Goal: Task Accomplishment & Management: Complete application form

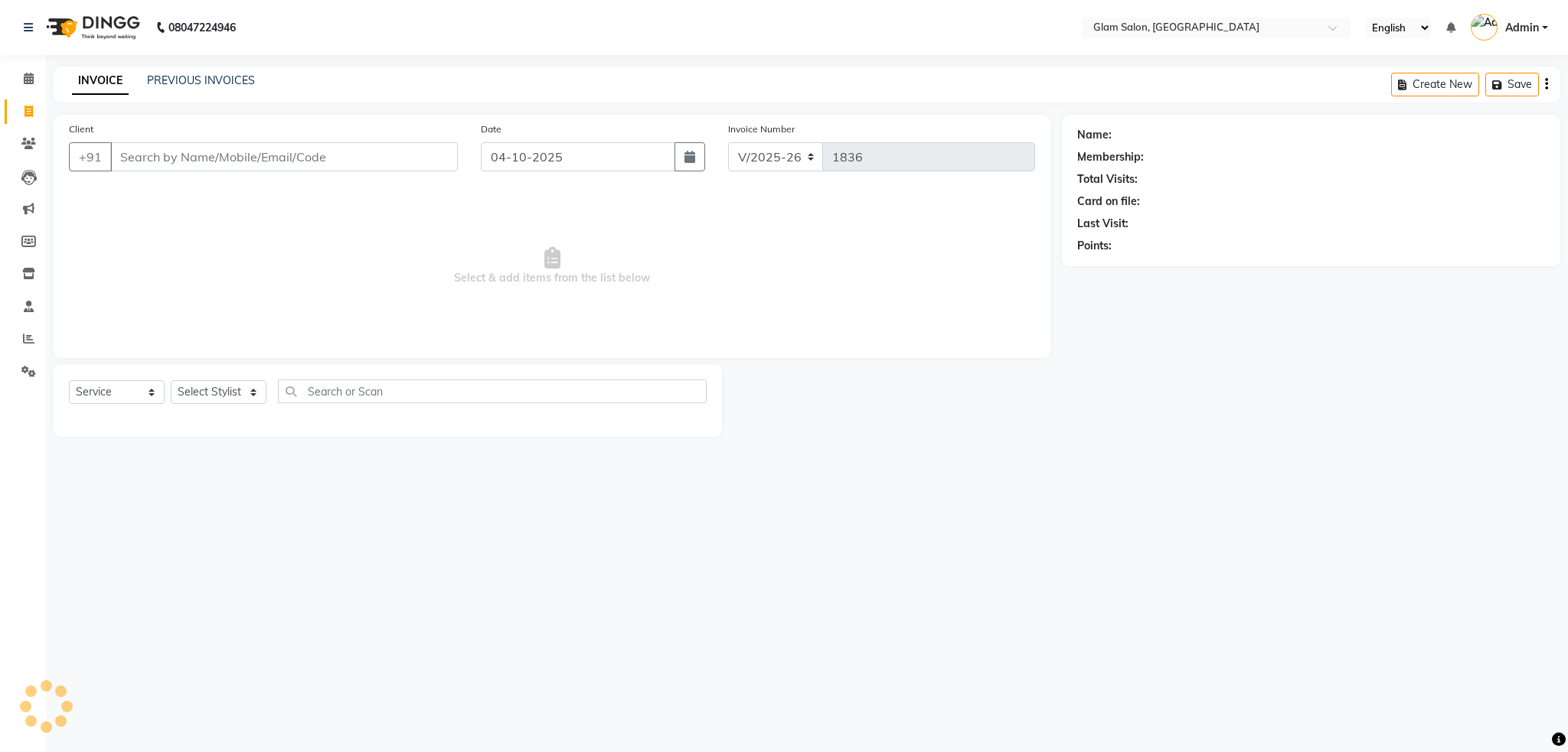
select select "5447"
select select "service"
click at [176, 162] on input "Client" at bounding box center [284, 157] width 347 height 29
type input "s"
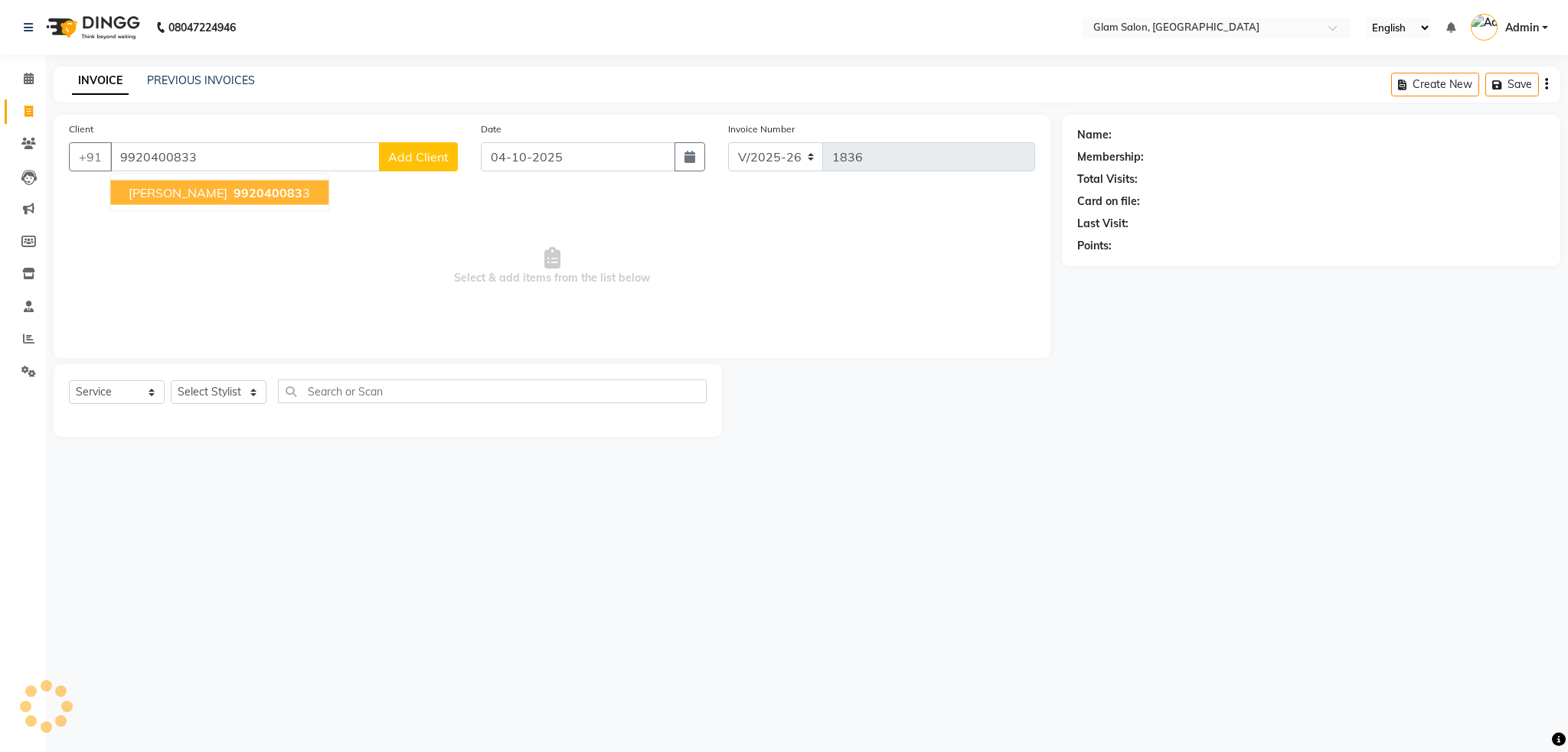
type input "9920400833"
click at [234, 195] on span "992040083" at bounding box center [268, 192] width 69 height 15
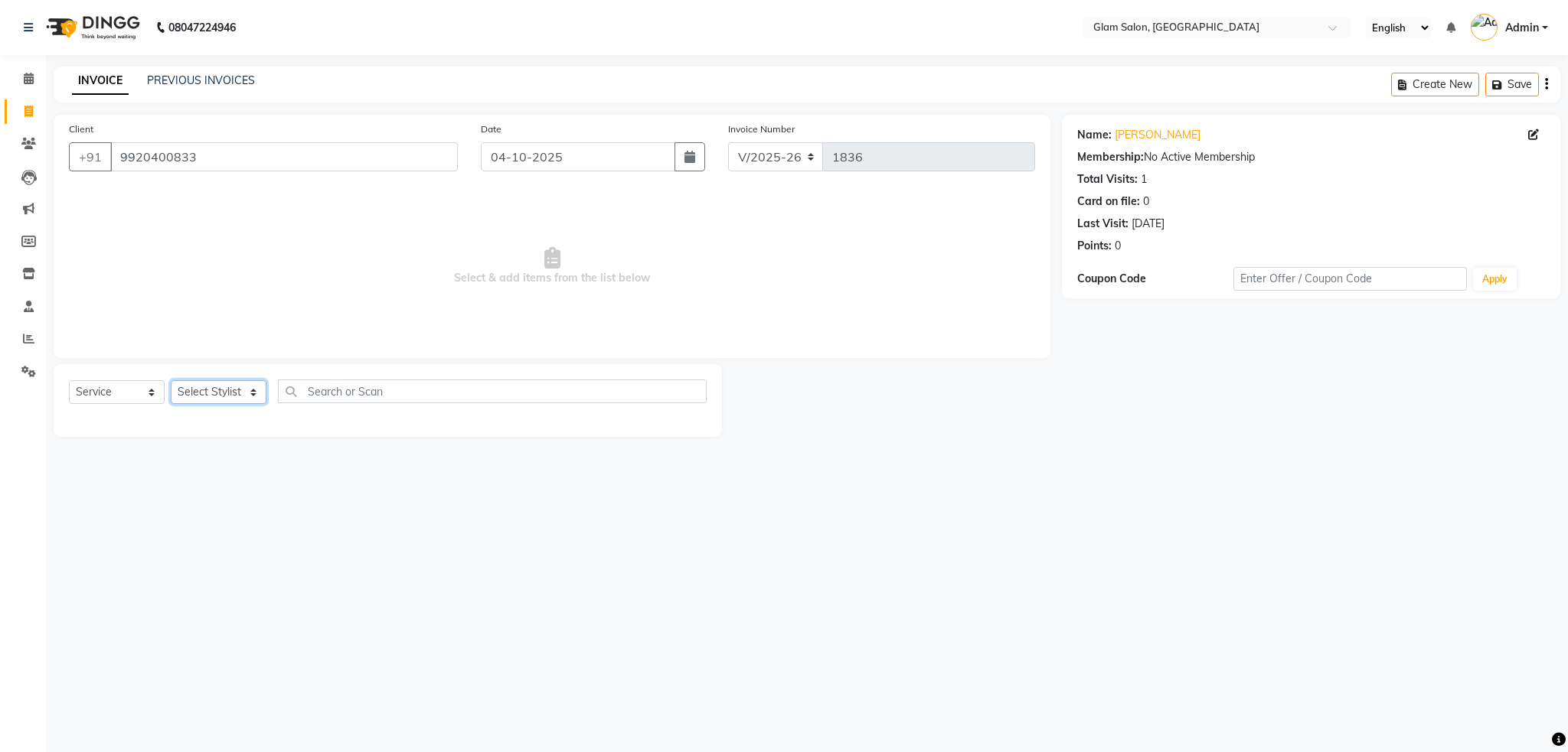
click at [250, 381] on select "Select Stylist Akshay [PERSON_NAME] [PERSON_NAME] [PERSON_NAME] [PERSON_NAME]" at bounding box center [219, 392] width 96 height 24
select select "36891"
click at [170, 381] on select "Select Stylist Akshay [PERSON_NAME] [PERSON_NAME] [PERSON_NAME] [PERSON_NAME]" at bounding box center [219, 392] width 96 height 24
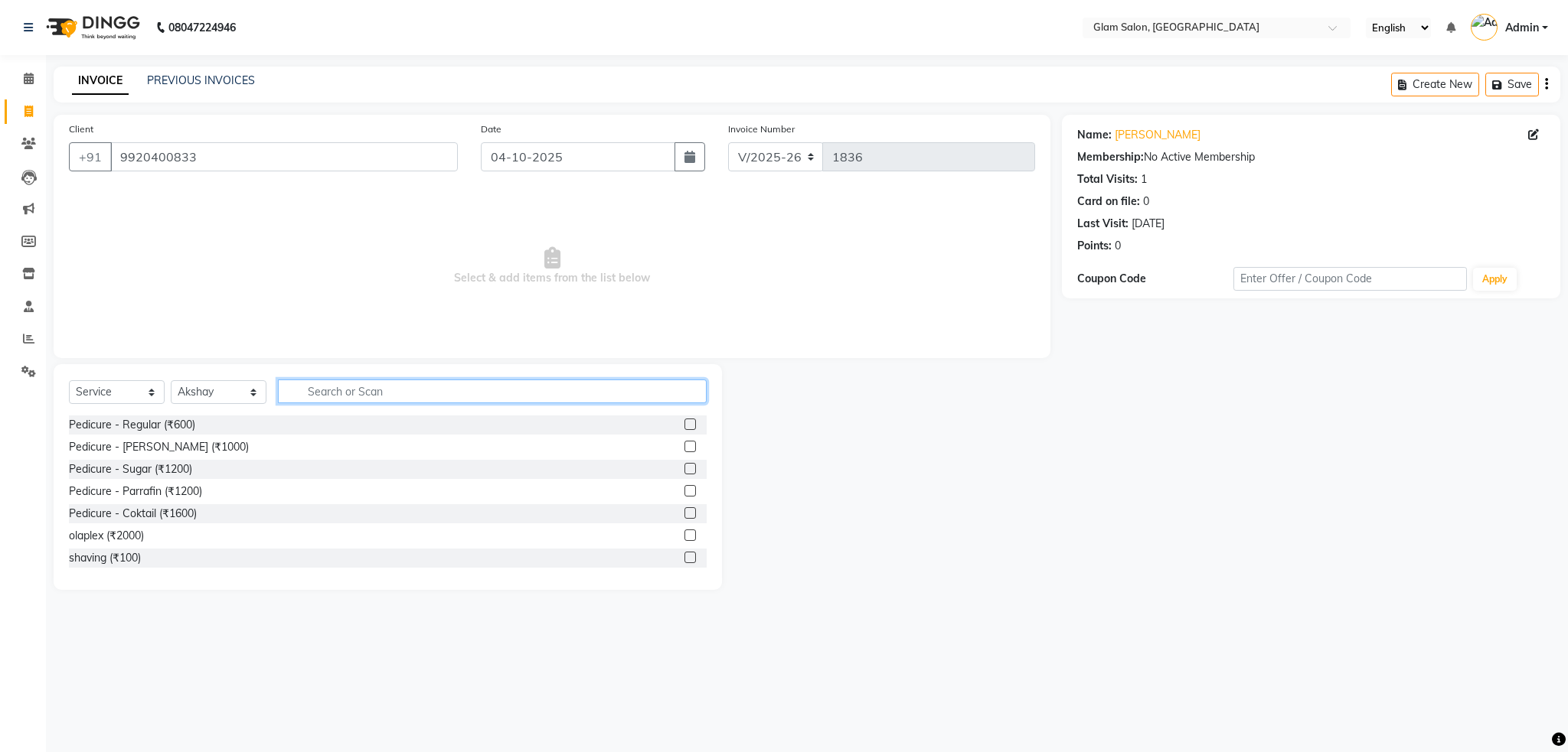
click at [430, 390] on input "text" at bounding box center [492, 391] width 429 height 24
type input "1200"
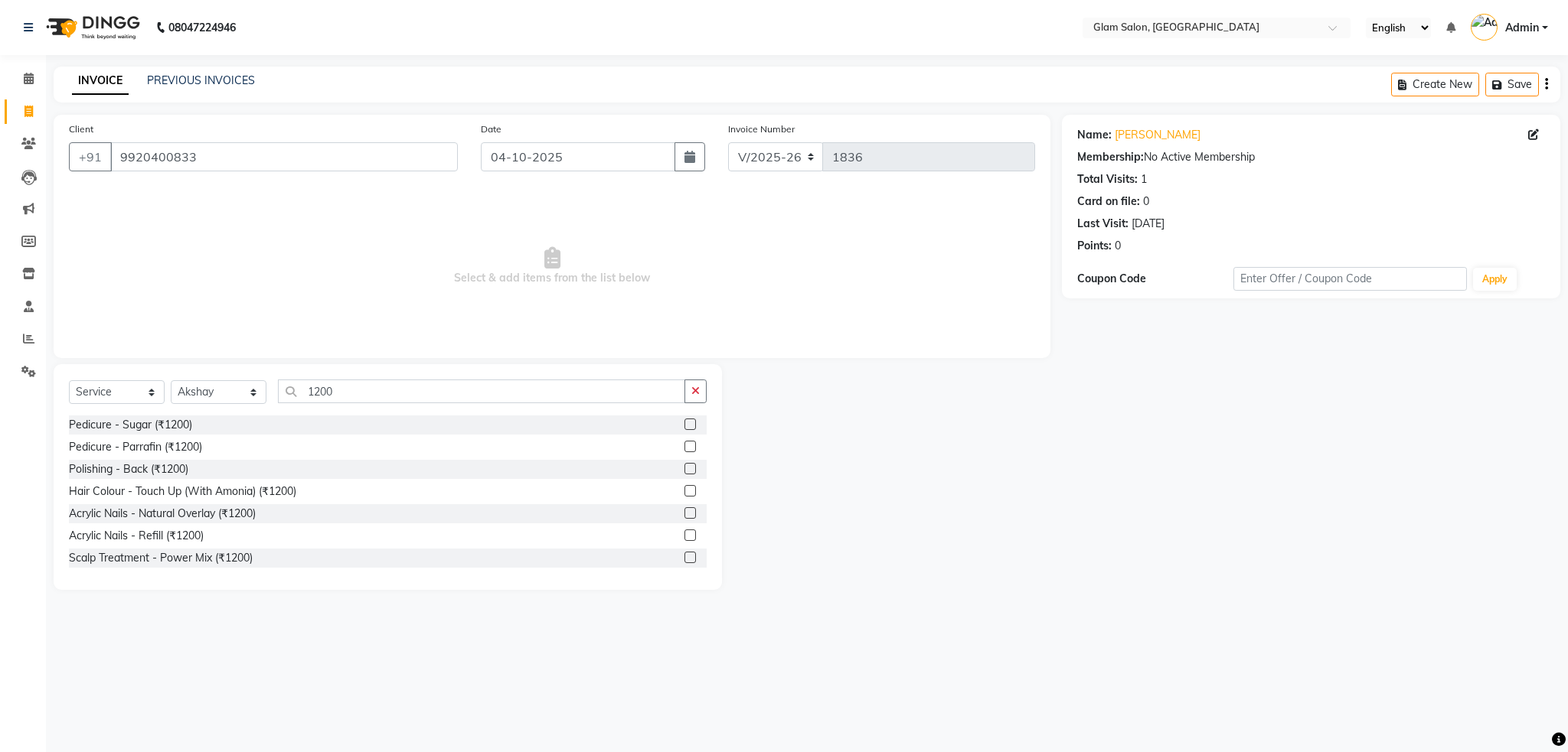
click at [684, 486] on label at bounding box center [690, 490] width 11 height 11
click at [684, 486] on input "checkbox" at bounding box center [689, 491] width 10 height 10
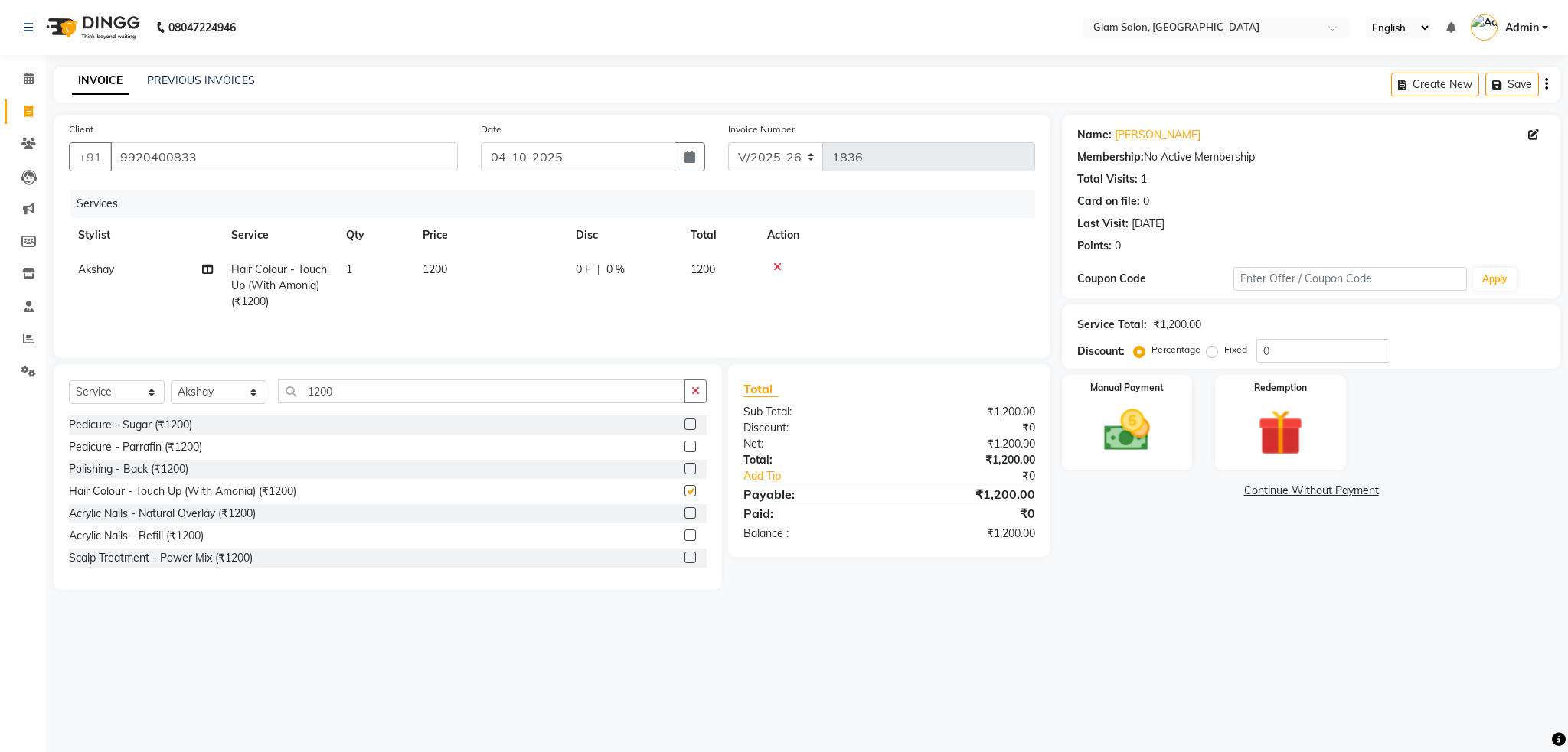
checkbox input "false"
click at [519, 286] on td "1200" at bounding box center [489, 286] width 153 height 66
click at [567, 269] on input "1200" at bounding box center [562, 274] width 134 height 24
type input "1800"
click at [544, 288] on td "1800" at bounding box center [561, 285] width 153 height 65
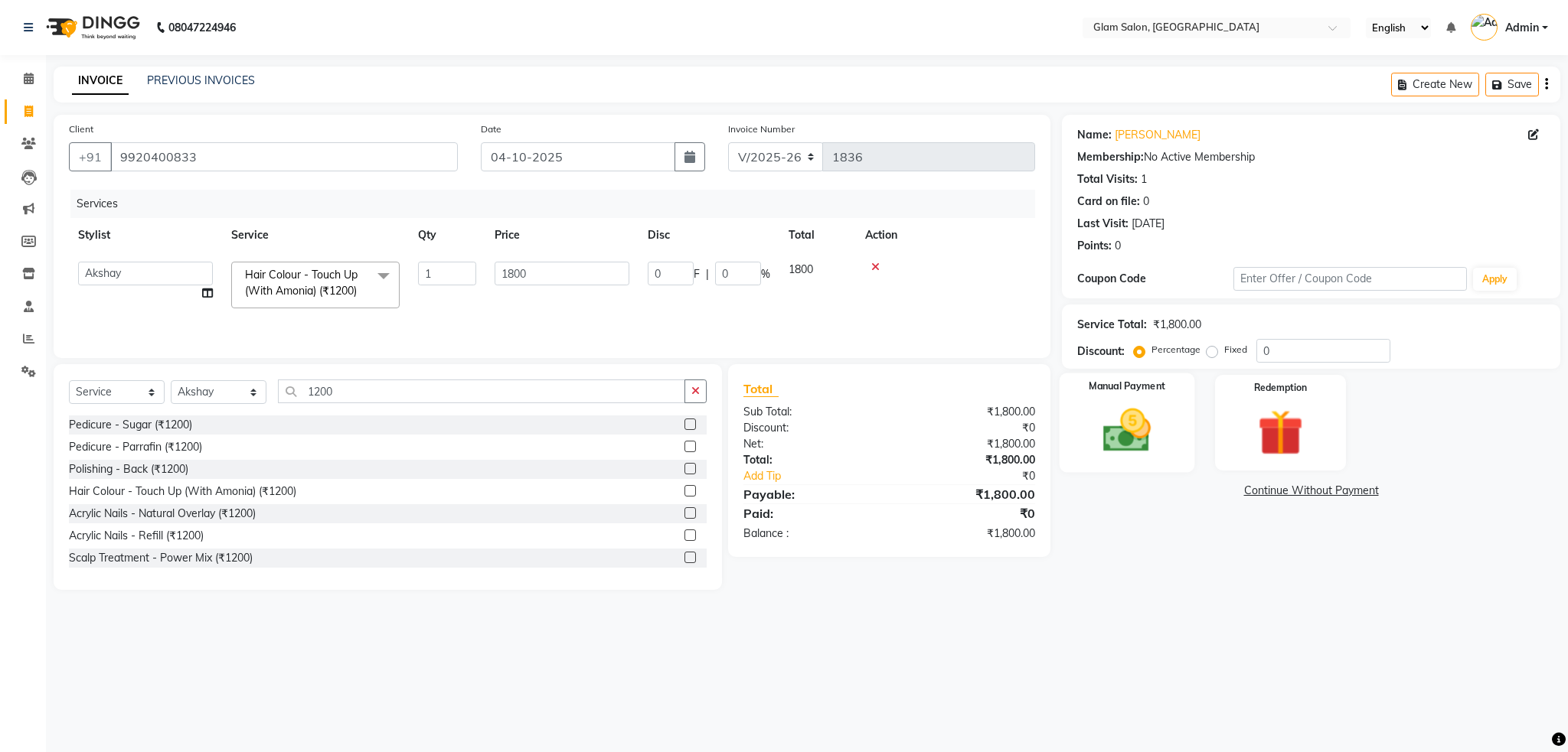
click at [1137, 429] on img at bounding box center [1127, 430] width 78 height 55
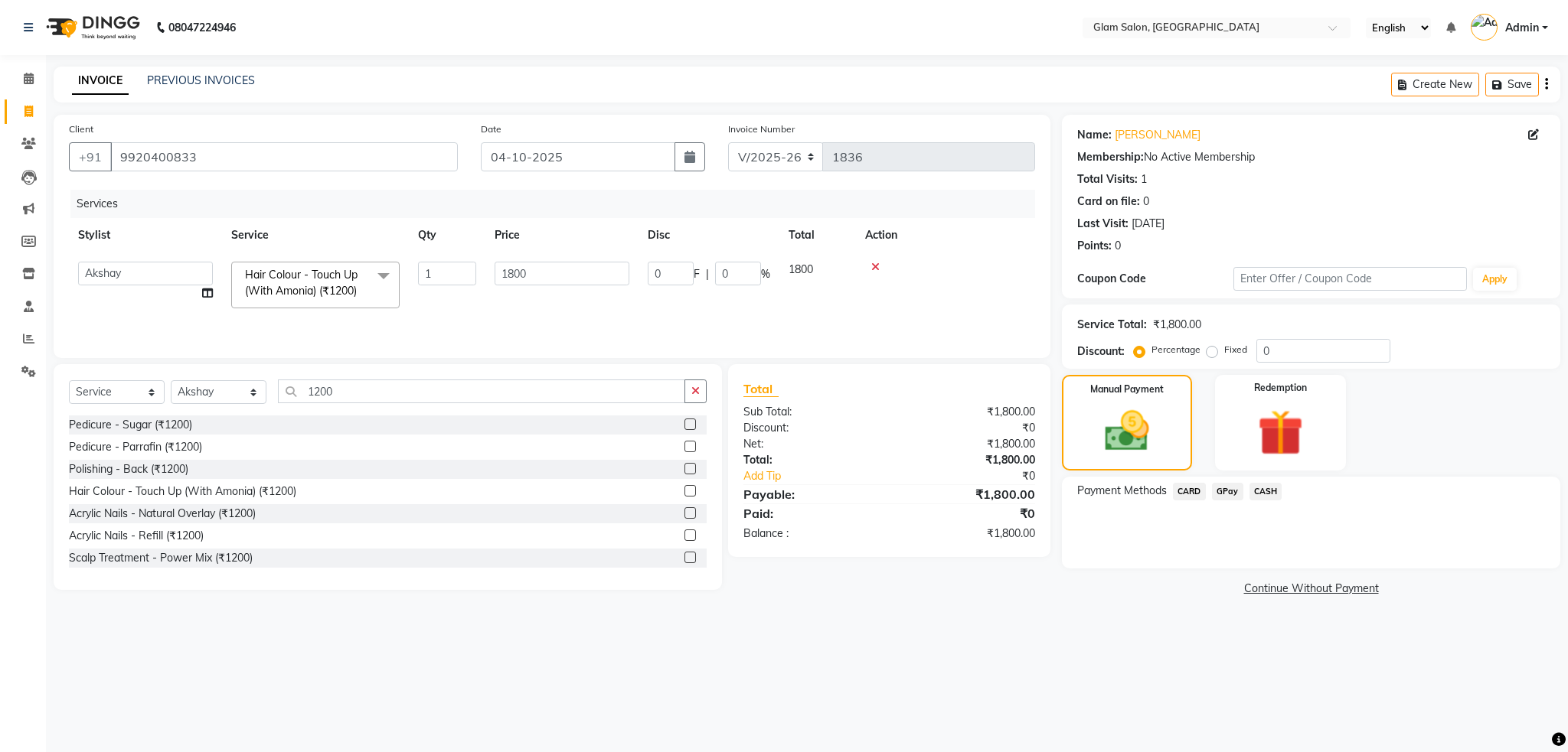
click at [1192, 495] on span "CARD" at bounding box center [1189, 492] width 33 height 18
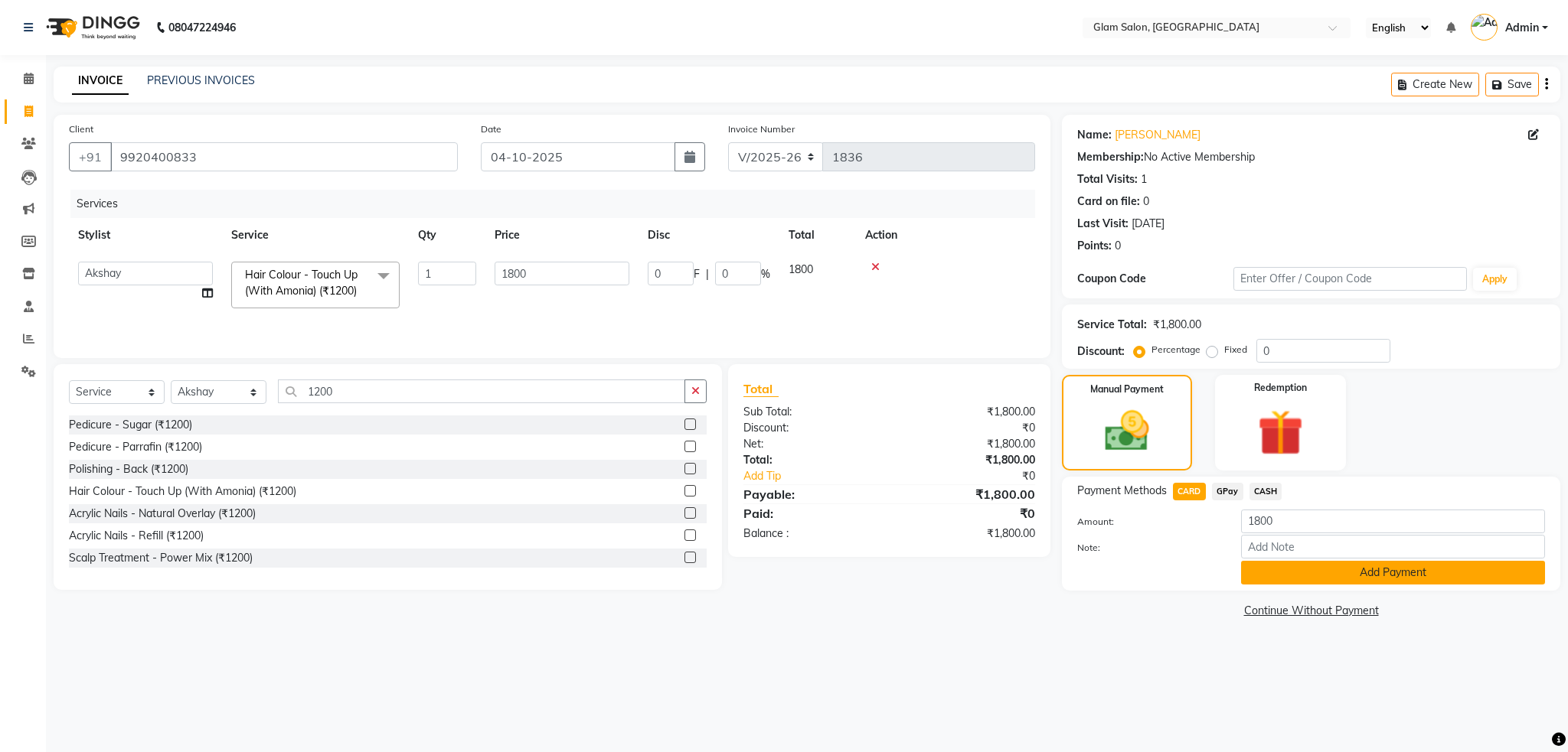
click at [1269, 566] on button "Add Payment" at bounding box center [1393, 573] width 304 height 24
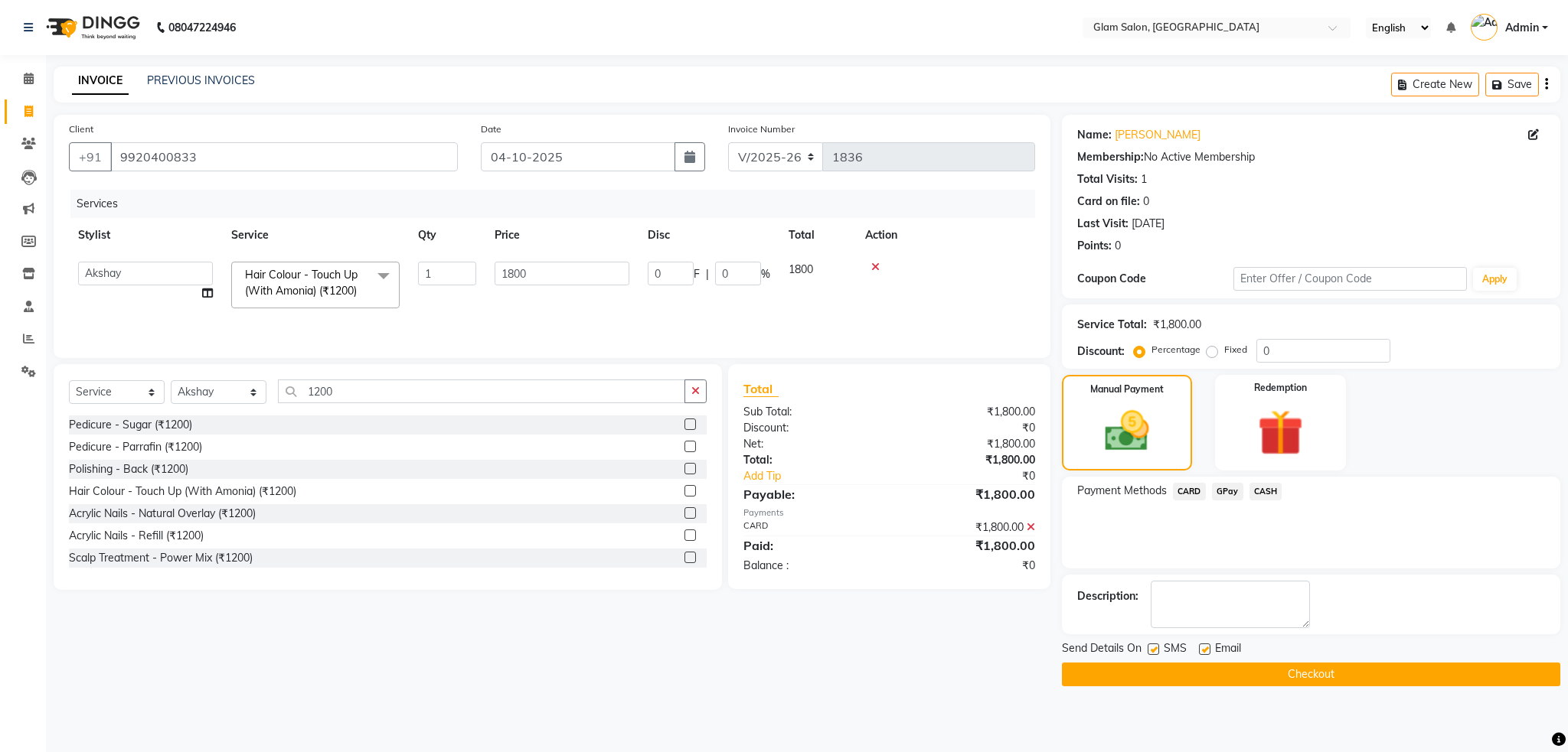
click at [1201, 649] on label at bounding box center [1205, 649] width 11 height 11
click at [1201, 649] on input "checkbox" at bounding box center [1204, 650] width 10 height 10
checkbox input "false"
click at [1153, 654] on div at bounding box center [1153, 651] width 10 height 16
click at [1152, 653] on label at bounding box center [1153, 649] width 11 height 11
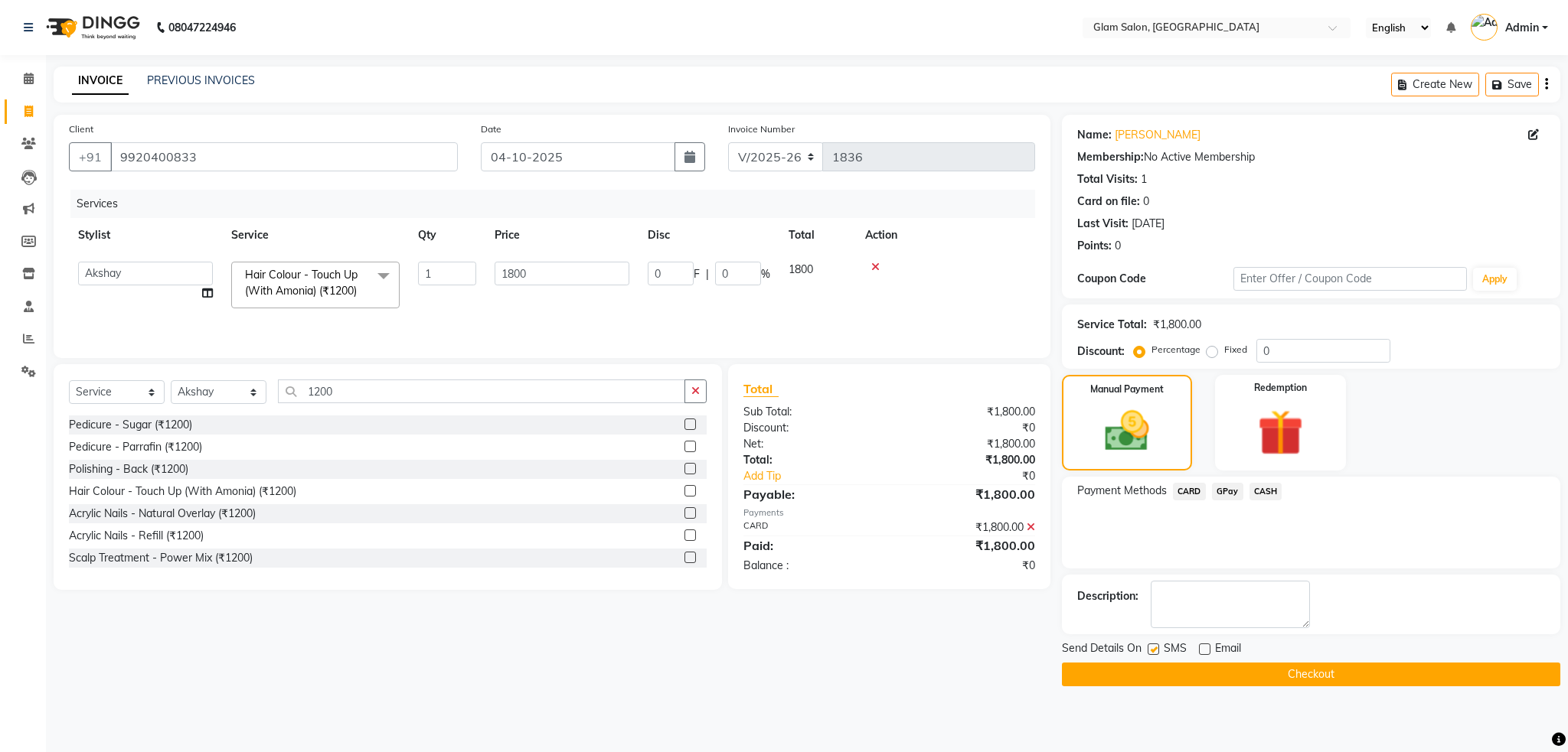
click at [1152, 653] on input "checkbox" at bounding box center [1153, 650] width 10 height 10
checkbox input "false"
click at [1167, 669] on button "Checkout" at bounding box center [1311, 674] width 499 height 24
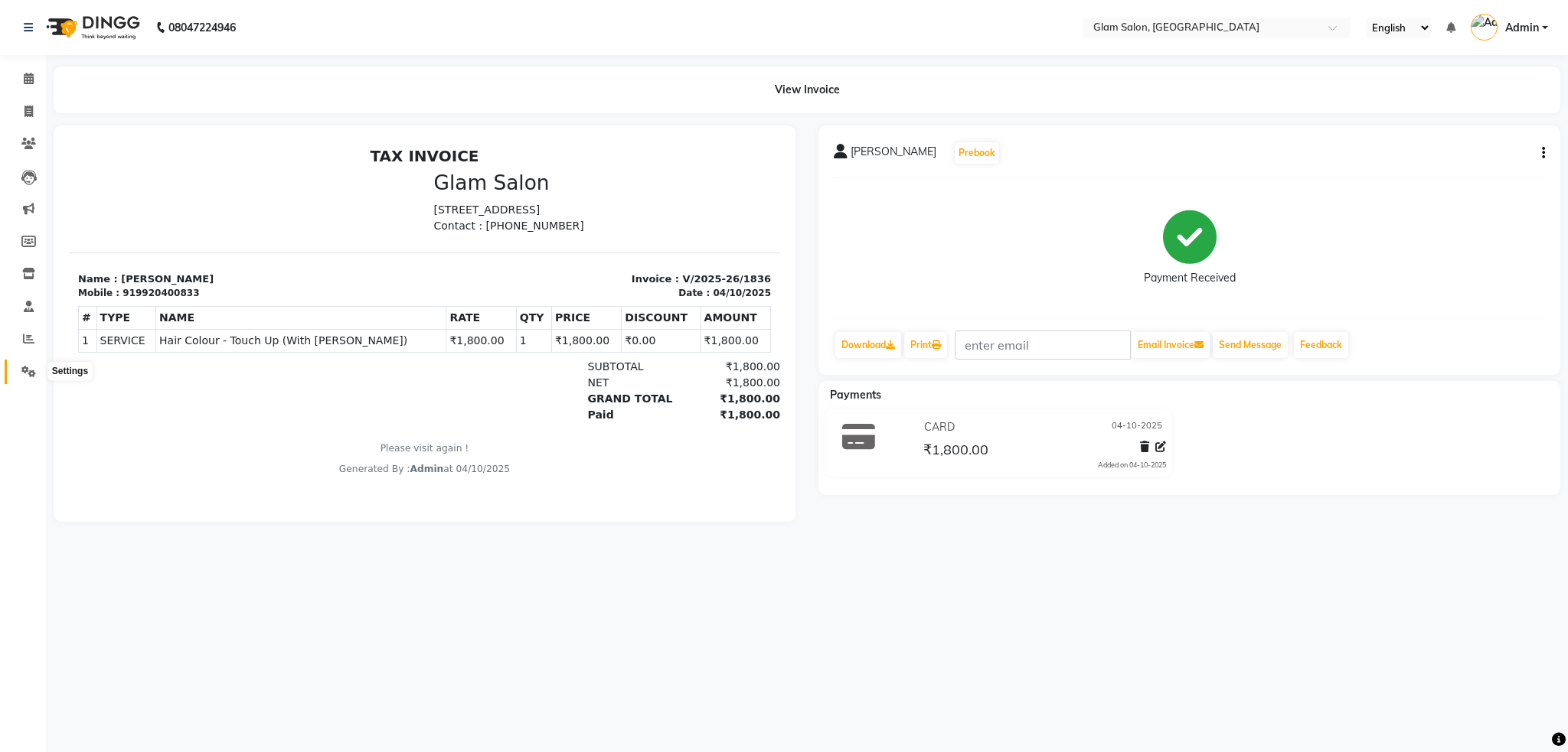
click at [17, 377] on span at bounding box center [28, 372] width 26 height 18
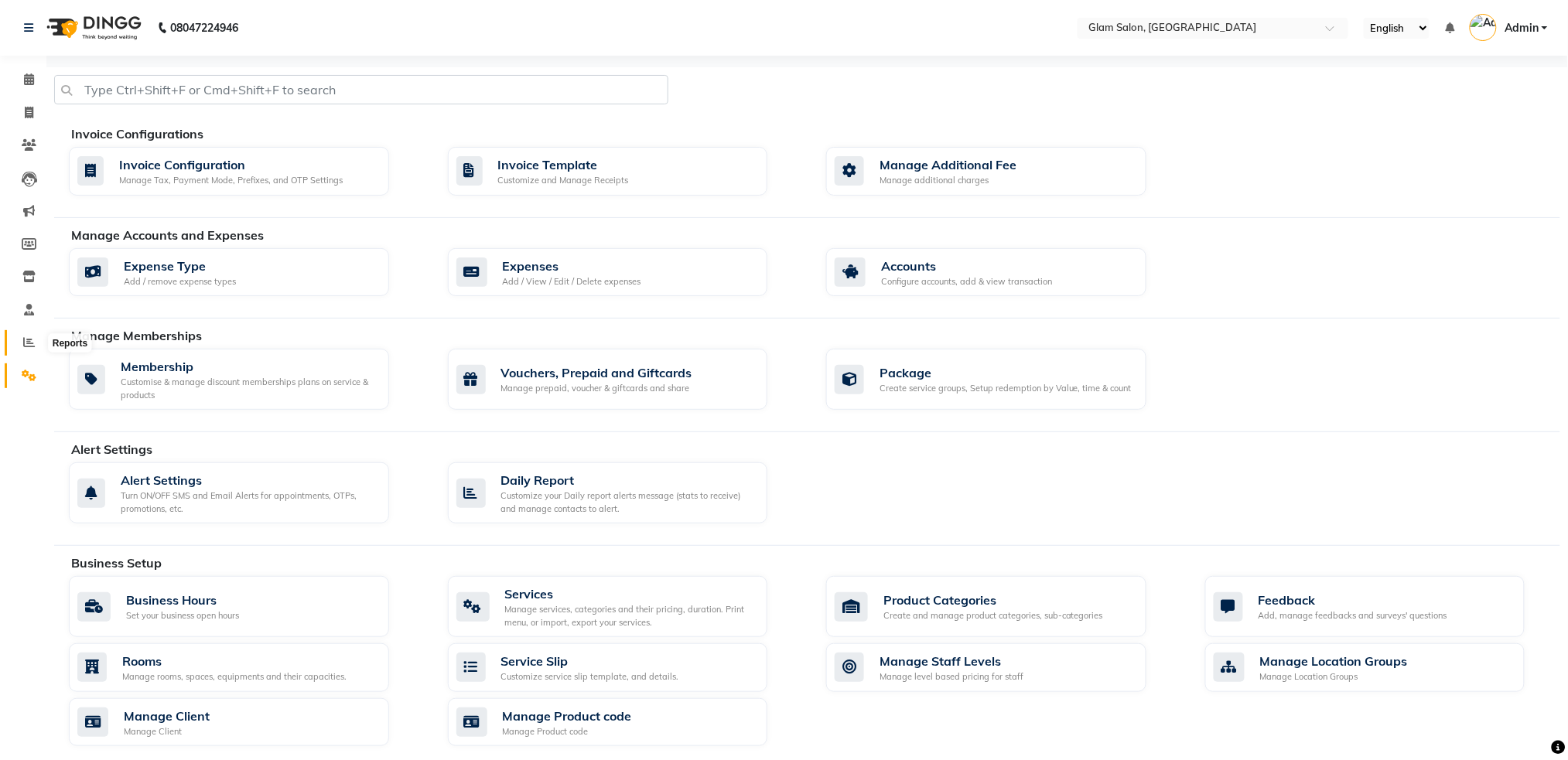
click at [23, 346] on icon at bounding box center [29, 342] width 11 height 11
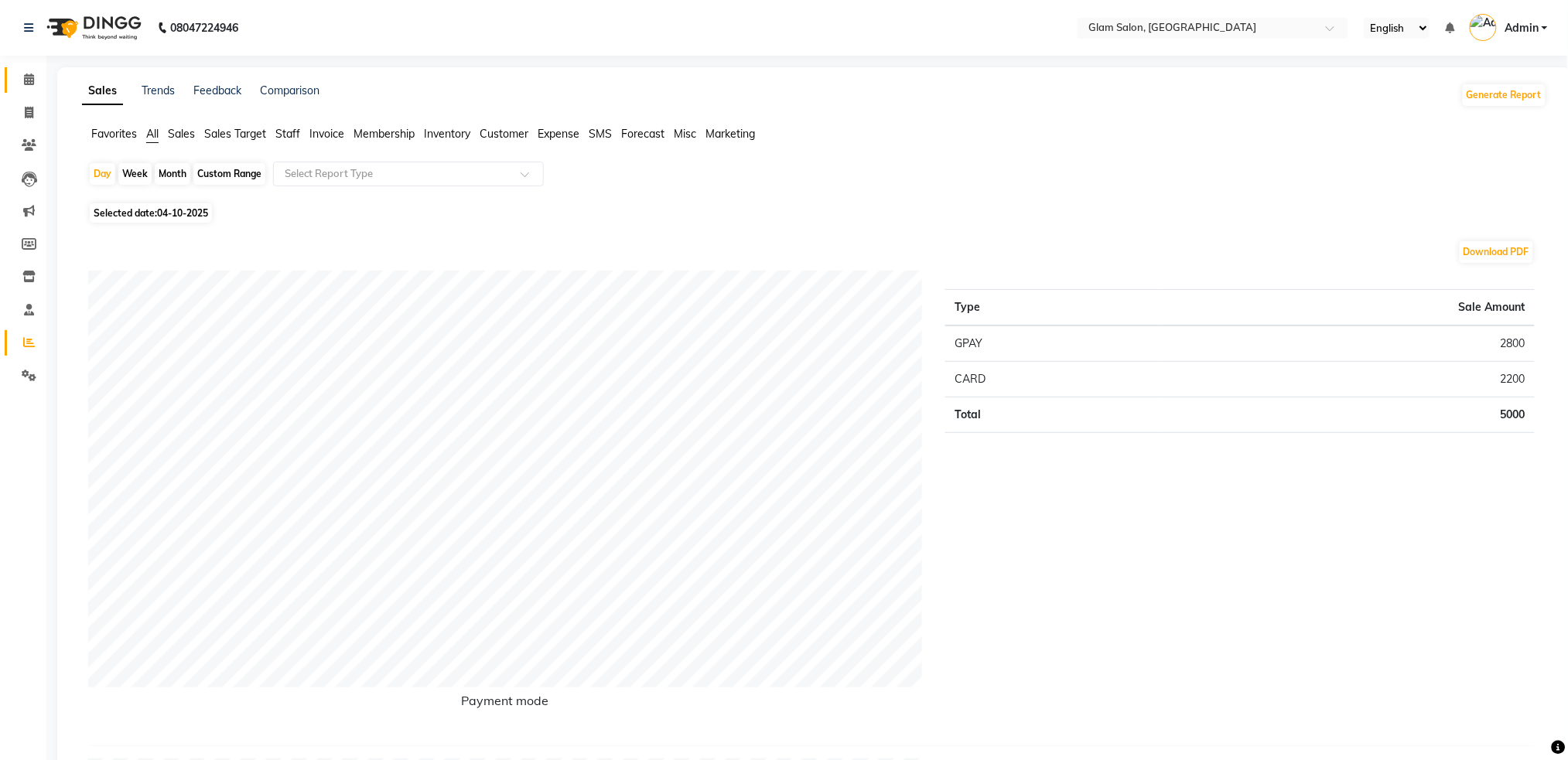
click at [27, 91] on link "Calendar" at bounding box center [23, 80] width 37 height 26
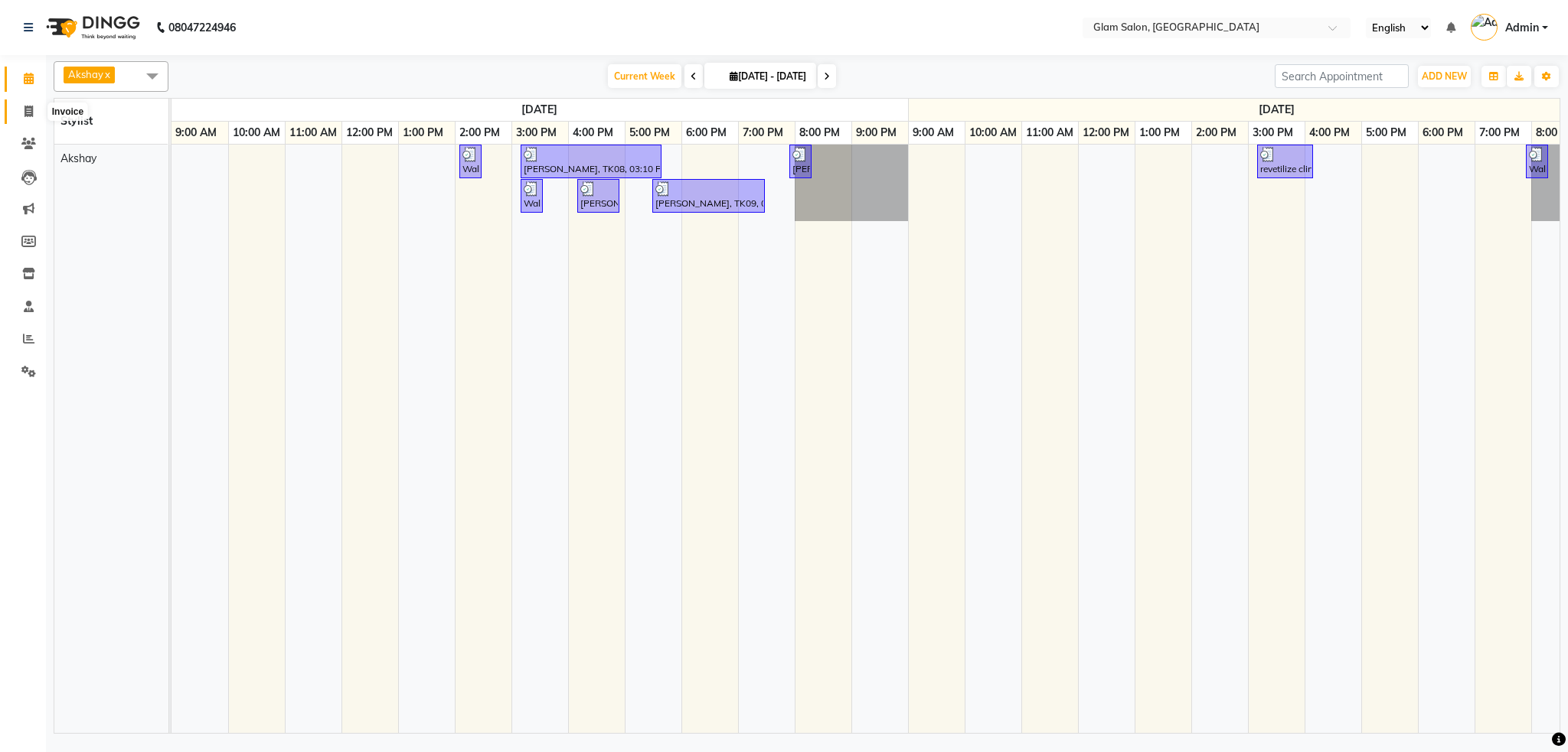
click at [16, 106] on span at bounding box center [28, 112] width 26 height 18
select select "5447"
select select "service"
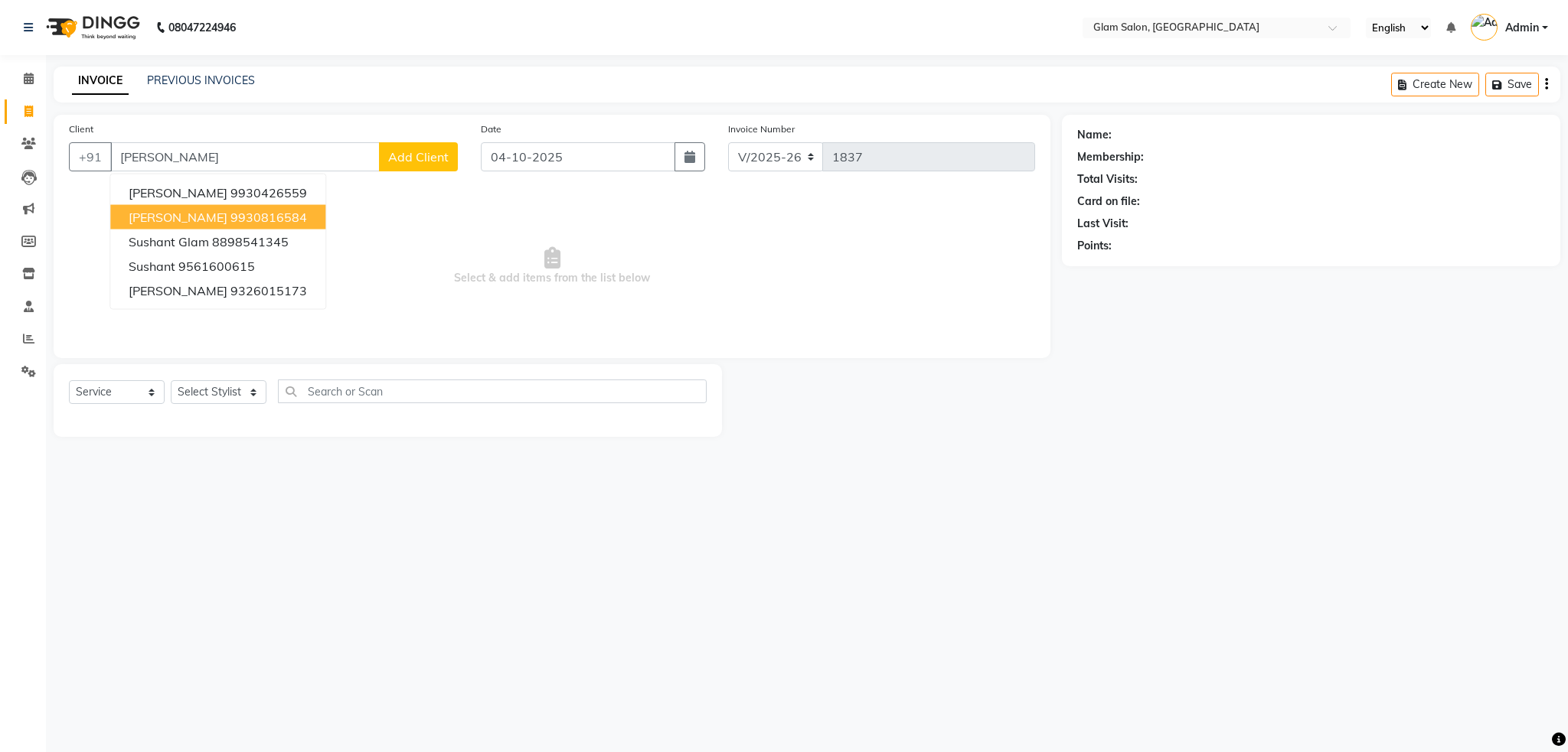
click at [173, 210] on span "[PERSON_NAME]" at bounding box center [178, 217] width 98 height 15
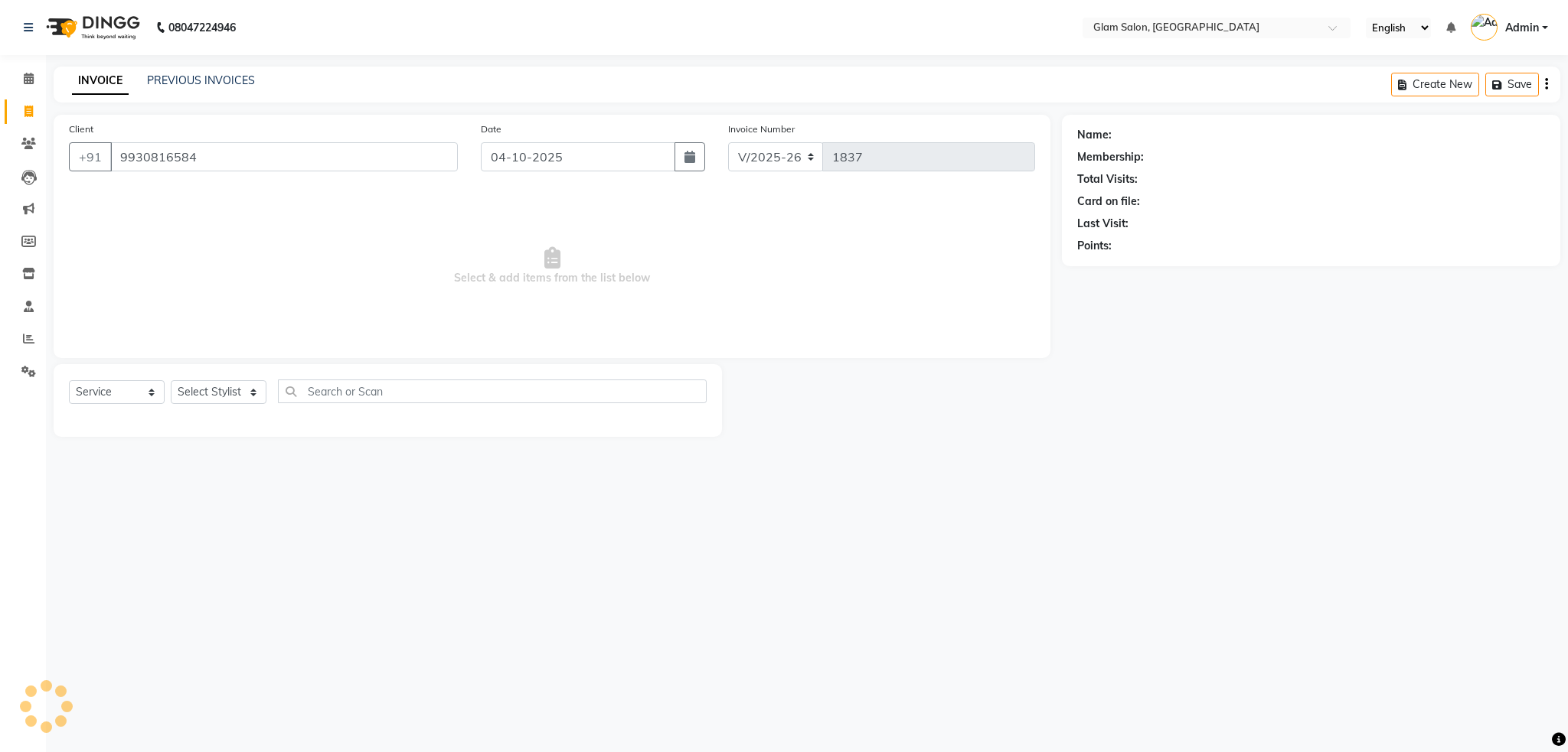
type input "9930816584"
click at [228, 385] on select "Select Stylist Akshay [PERSON_NAME] [PERSON_NAME] [PERSON_NAME] [PERSON_NAME]" at bounding box center [219, 392] width 96 height 24
select select "36891"
click at [170, 381] on select "Select Stylist Akshay [PERSON_NAME] [PERSON_NAME] [PERSON_NAME] [PERSON_NAME]" at bounding box center [219, 392] width 96 height 24
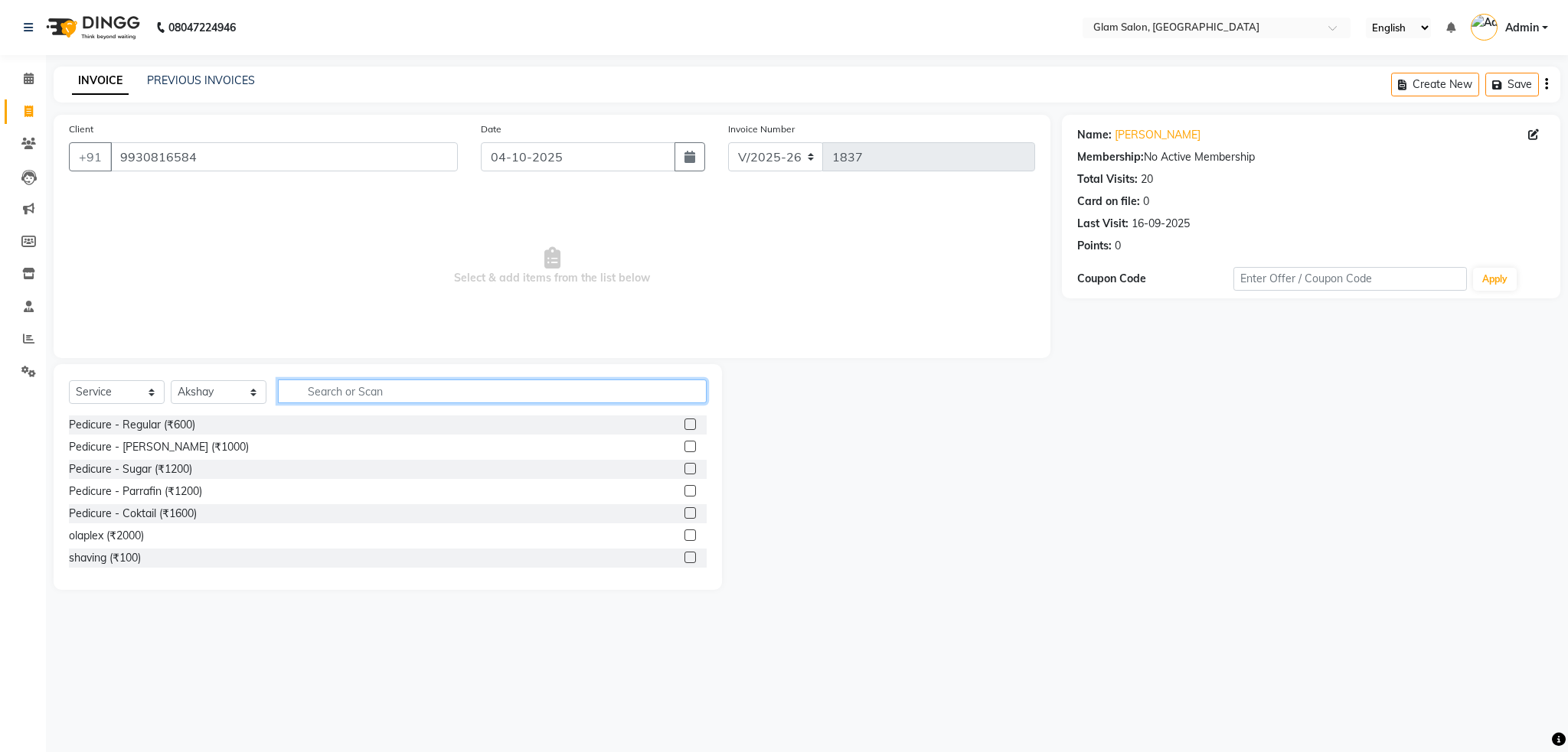
click at [375, 393] on input "text" at bounding box center [492, 391] width 429 height 24
click at [356, 399] on input "200" at bounding box center [481, 391] width 407 height 24
type input "2"
type input "300"
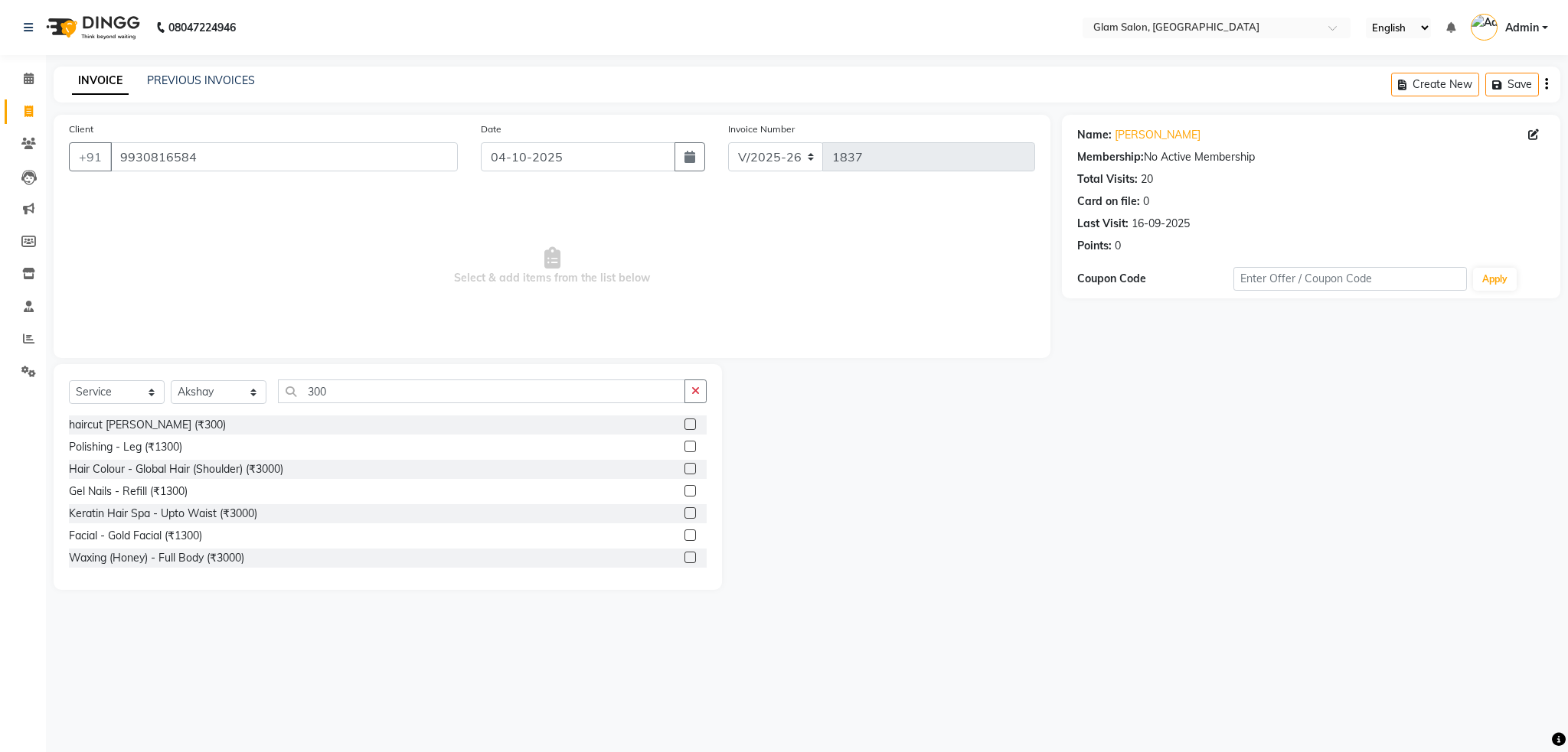
click at [684, 424] on label at bounding box center [690, 424] width 11 height 11
click at [684, 424] on input "checkbox" at bounding box center [689, 425] width 10 height 10
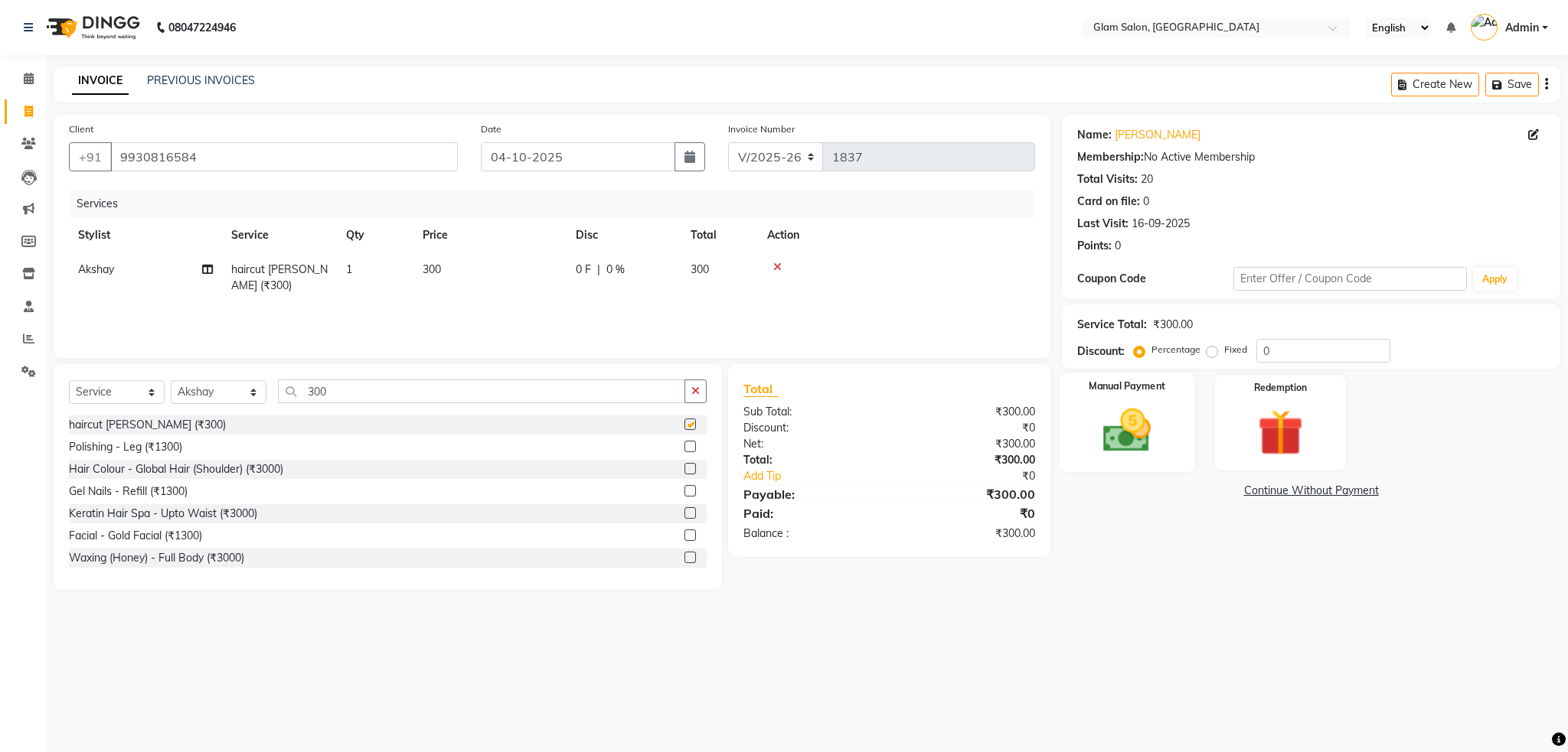
checkbox input "false"
click at [1129, 436] on img at bounding box center [1127, 430] width 78 height 55
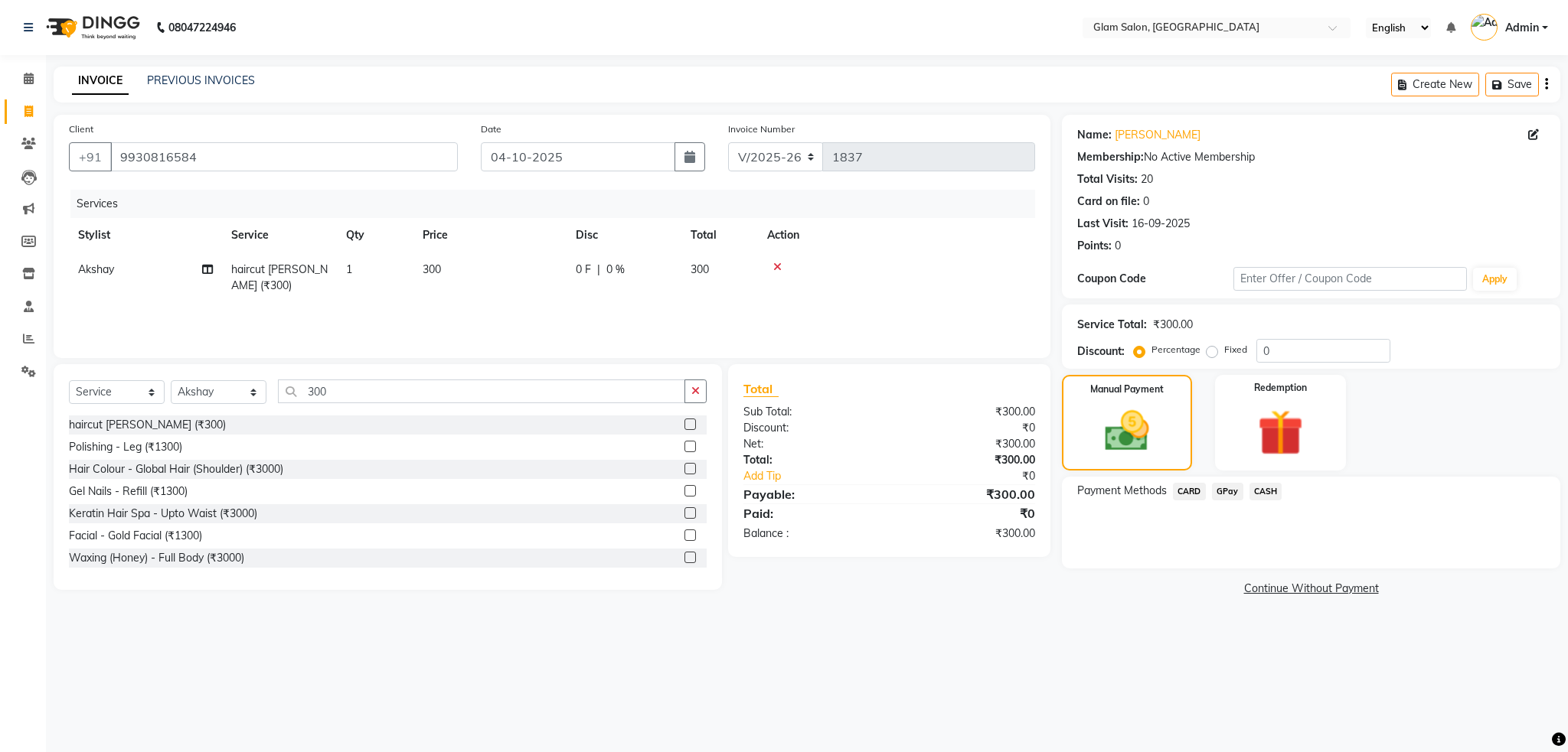
click at [1229, 488] on span "GPay" at bounding box center [1227, 492] width 31 height 18
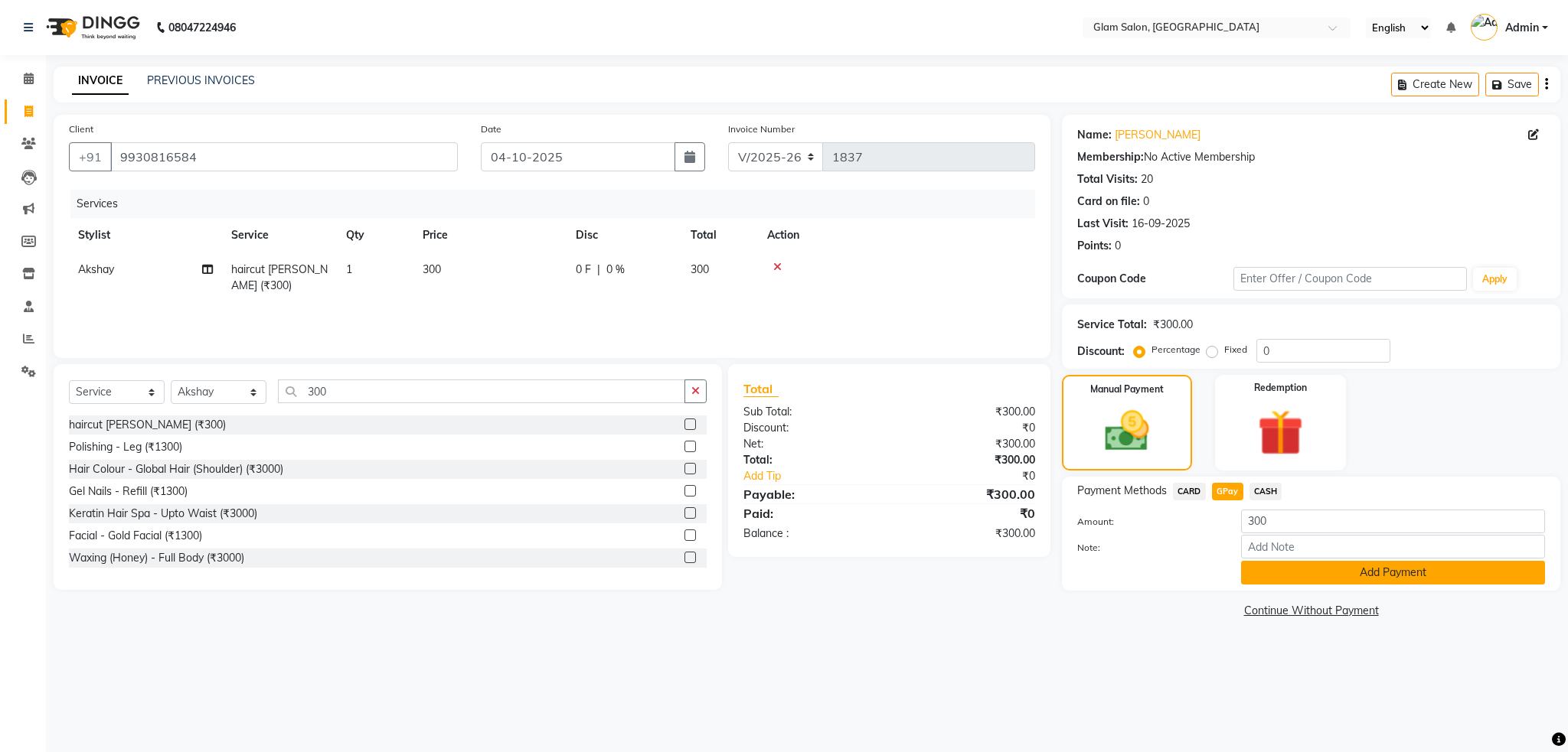
click at [1269, 566] on button "Add Payment" at bounding box center [1393, 573] width 304 height 24
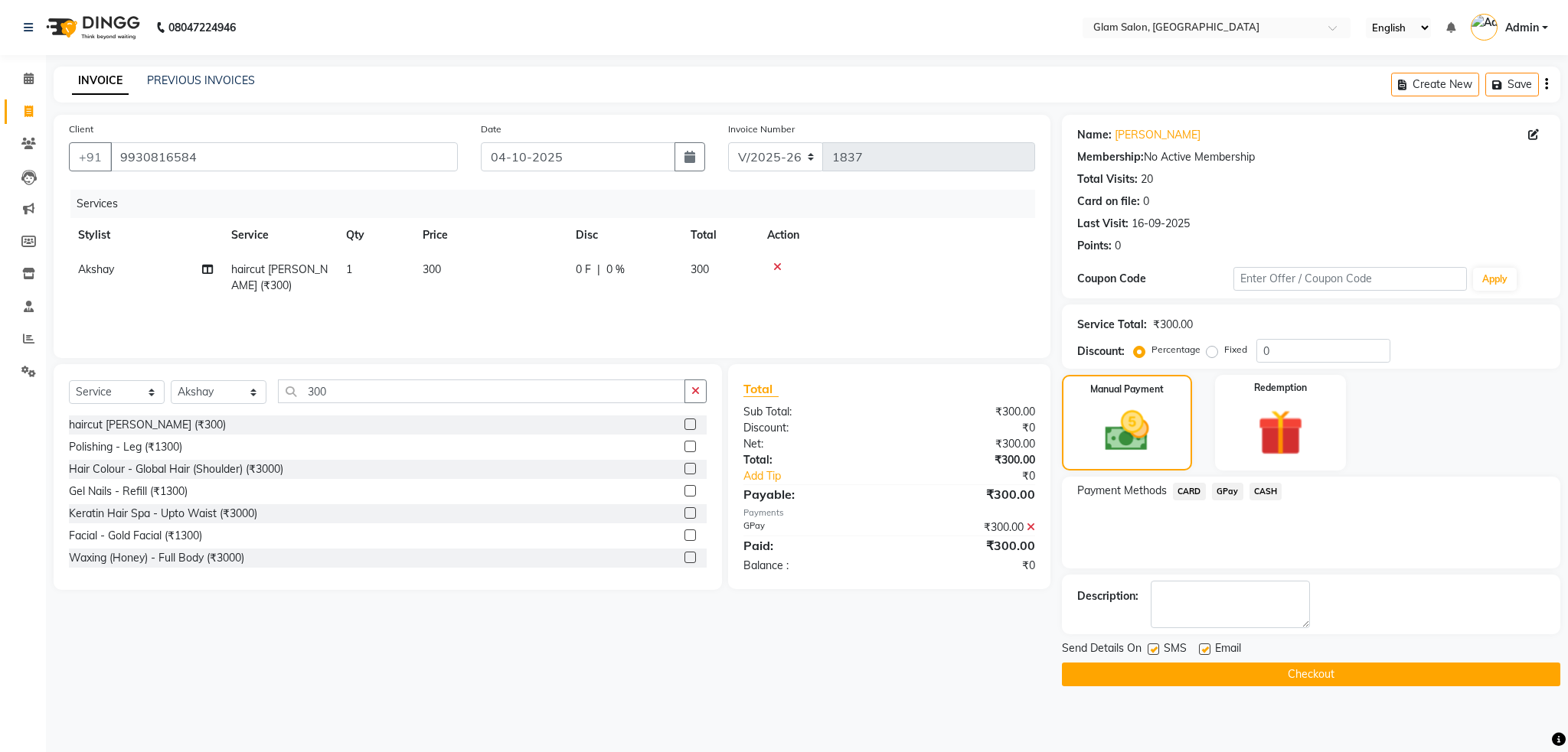
click at [1206, 646] on label at bounding box center [1205, 649] width 11 height 11
click at [1206, 646] on input "checkbox" at bounding box center [1204, 650] width 10 height 10
checkbox input "false"
click at [1149, 652] on label at bounding box center [1153, 649] width 11 height 11
click at [1149, 652] on input "checkbox" at bounding box center [1153, 650] width 10 height 10
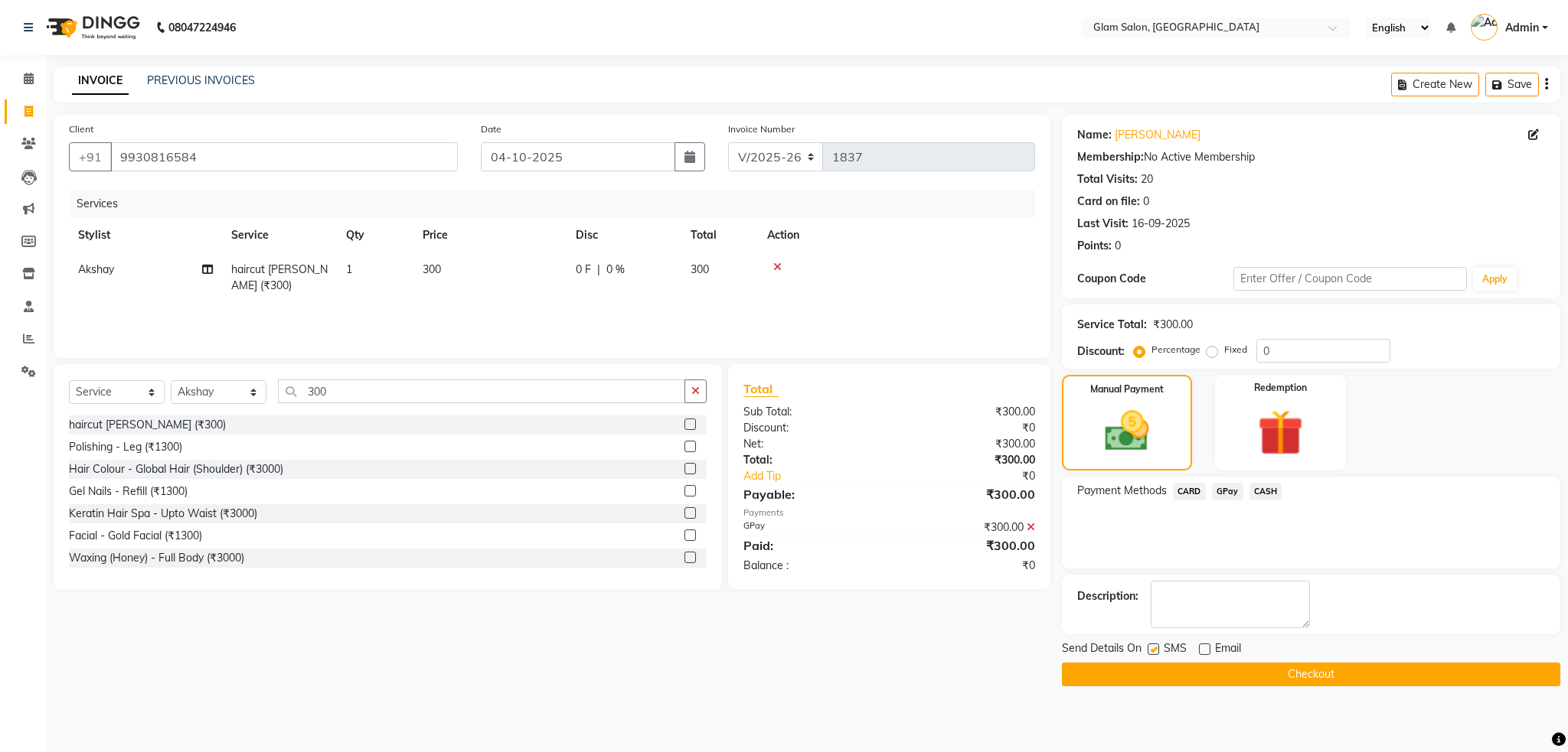
checkbox input "false"
click at [1134, 674] on button "Checkout" at bounding box center [1311, 674] width 499 height 24
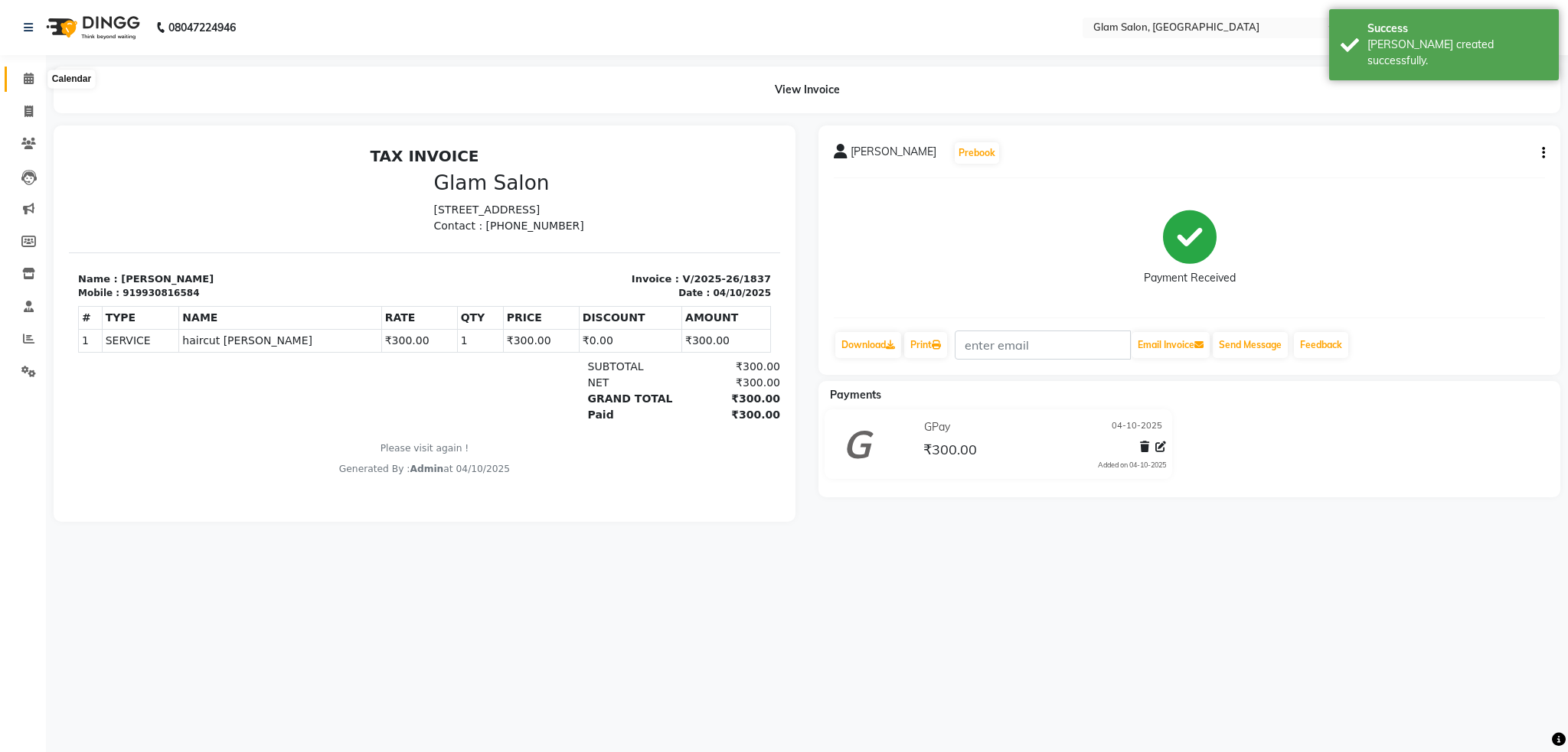
click at [24, 79] on icon at bounding box center [29, 78] width 10 height 11
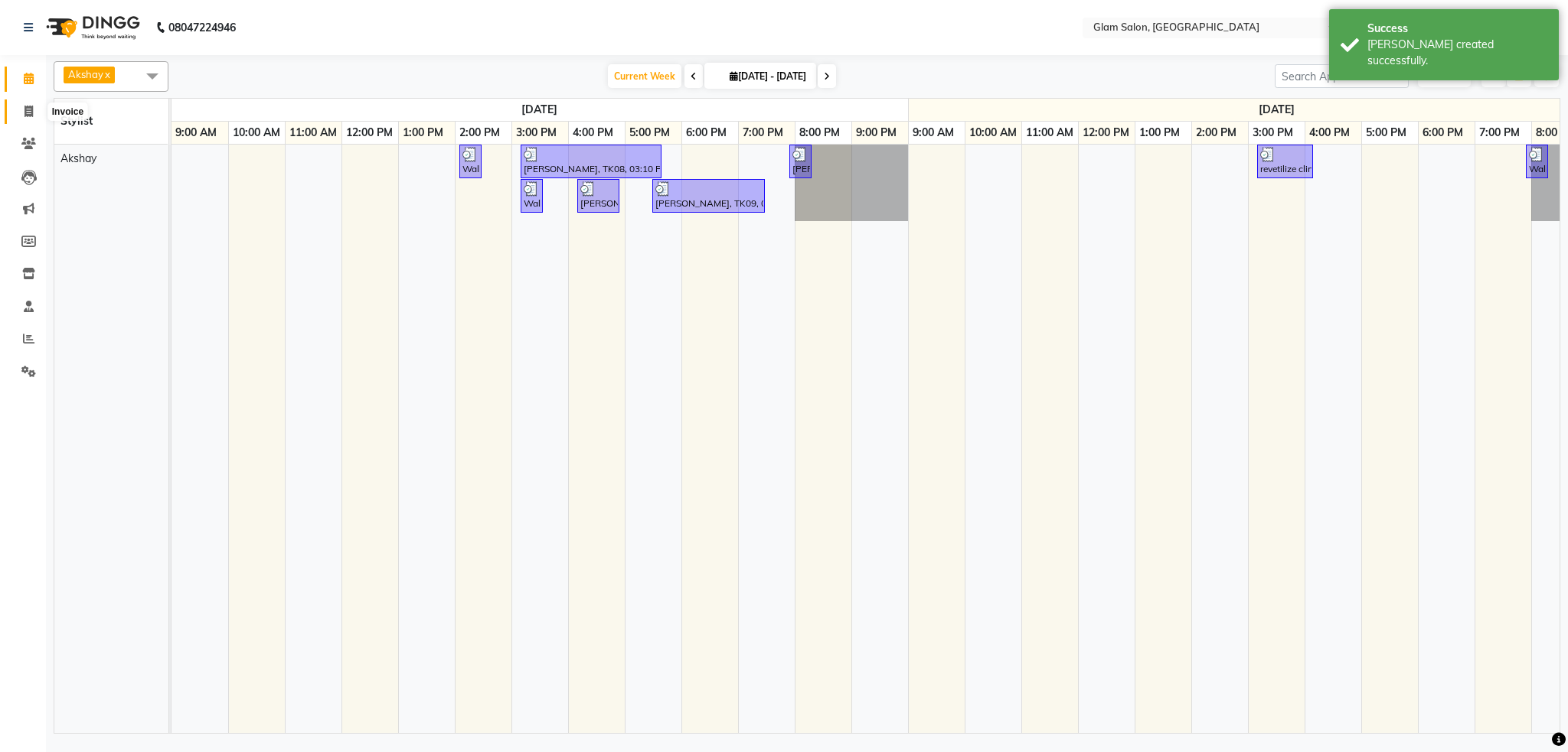
click at [26, 117] on span at bounding box center [28, 112] width 26 height 18
select select "5447"
select select "service"
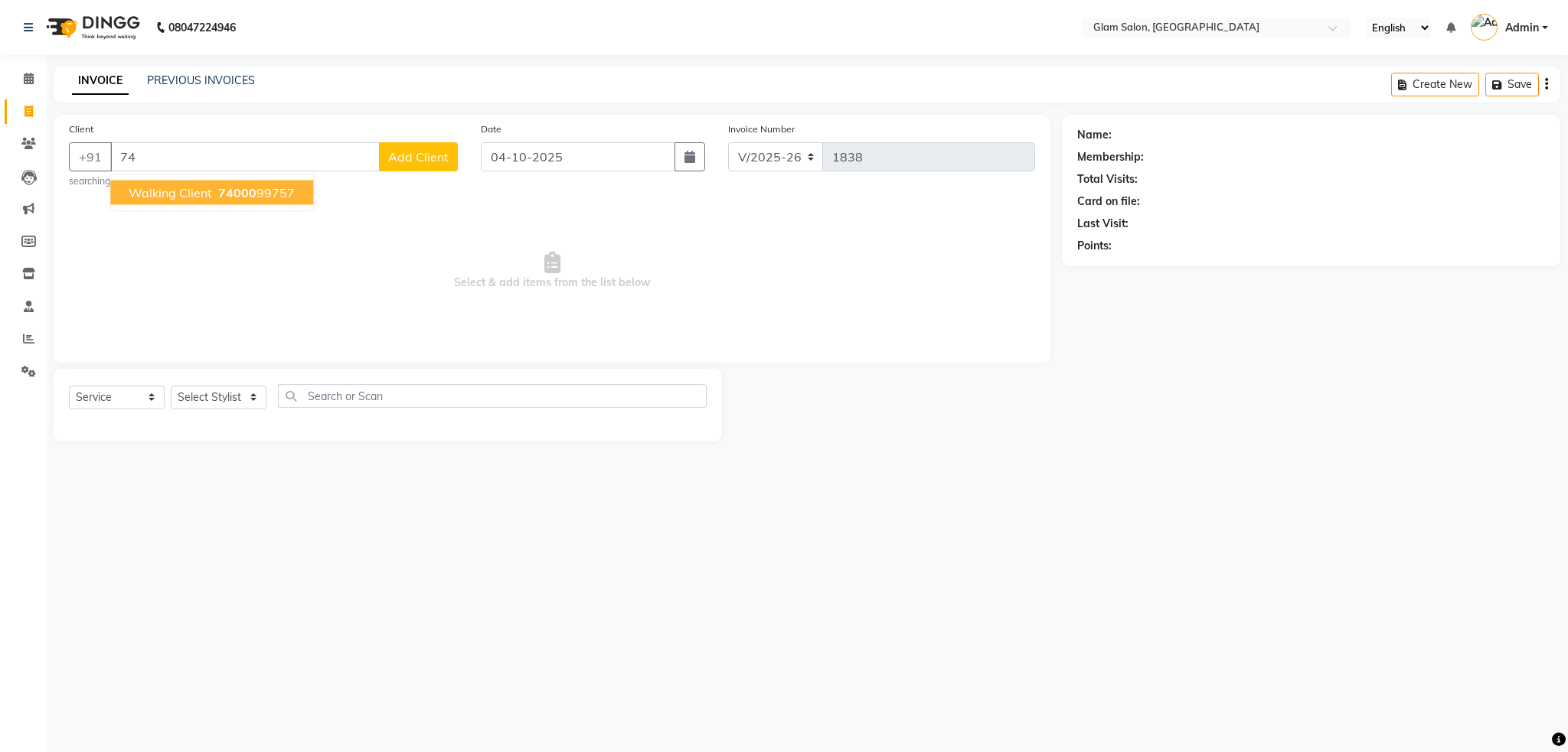
type input "7"
click at [172, 212] on span "walking client" at bounding box center [170, 217] width 83 height 15
type input "7400099757"
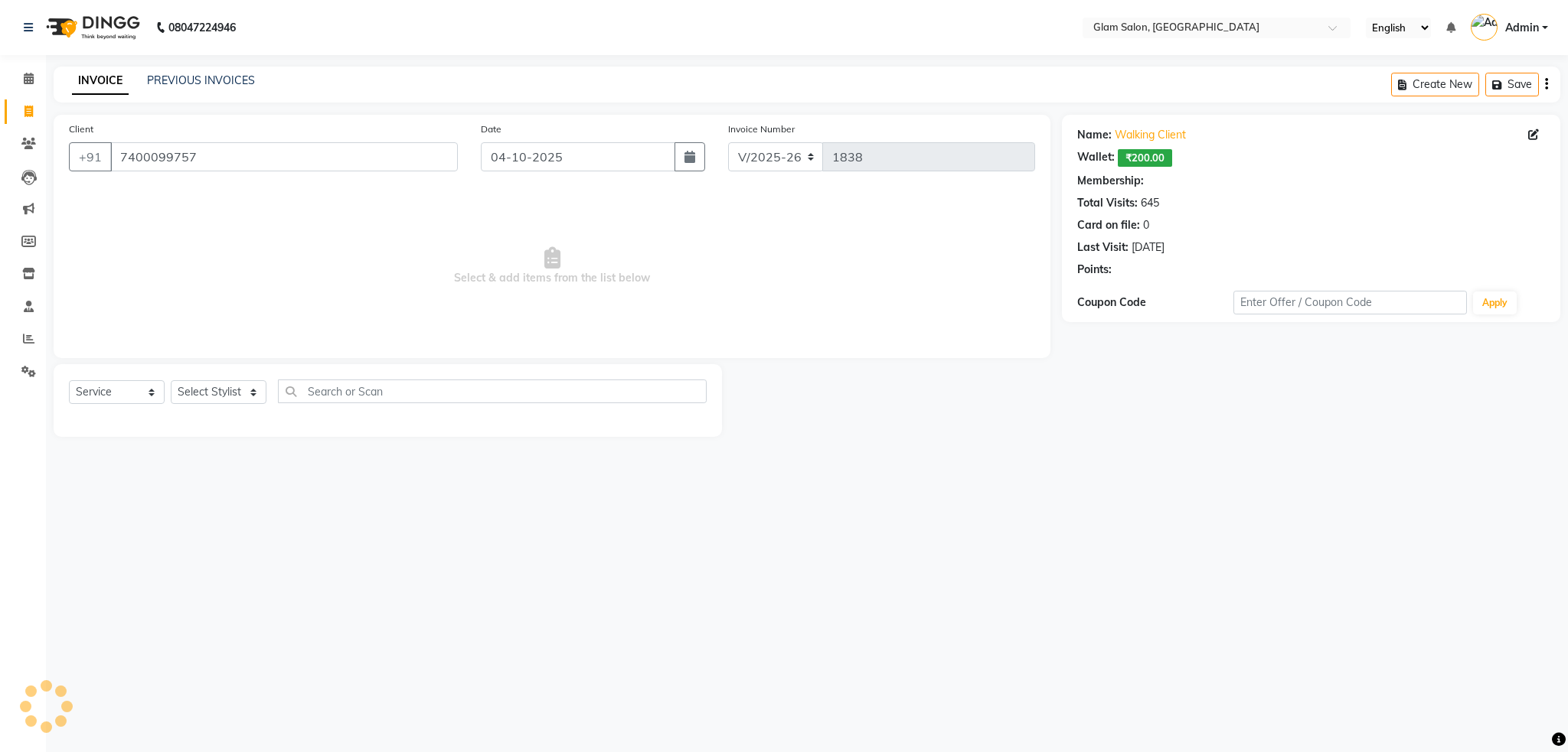
select select "1: Object"
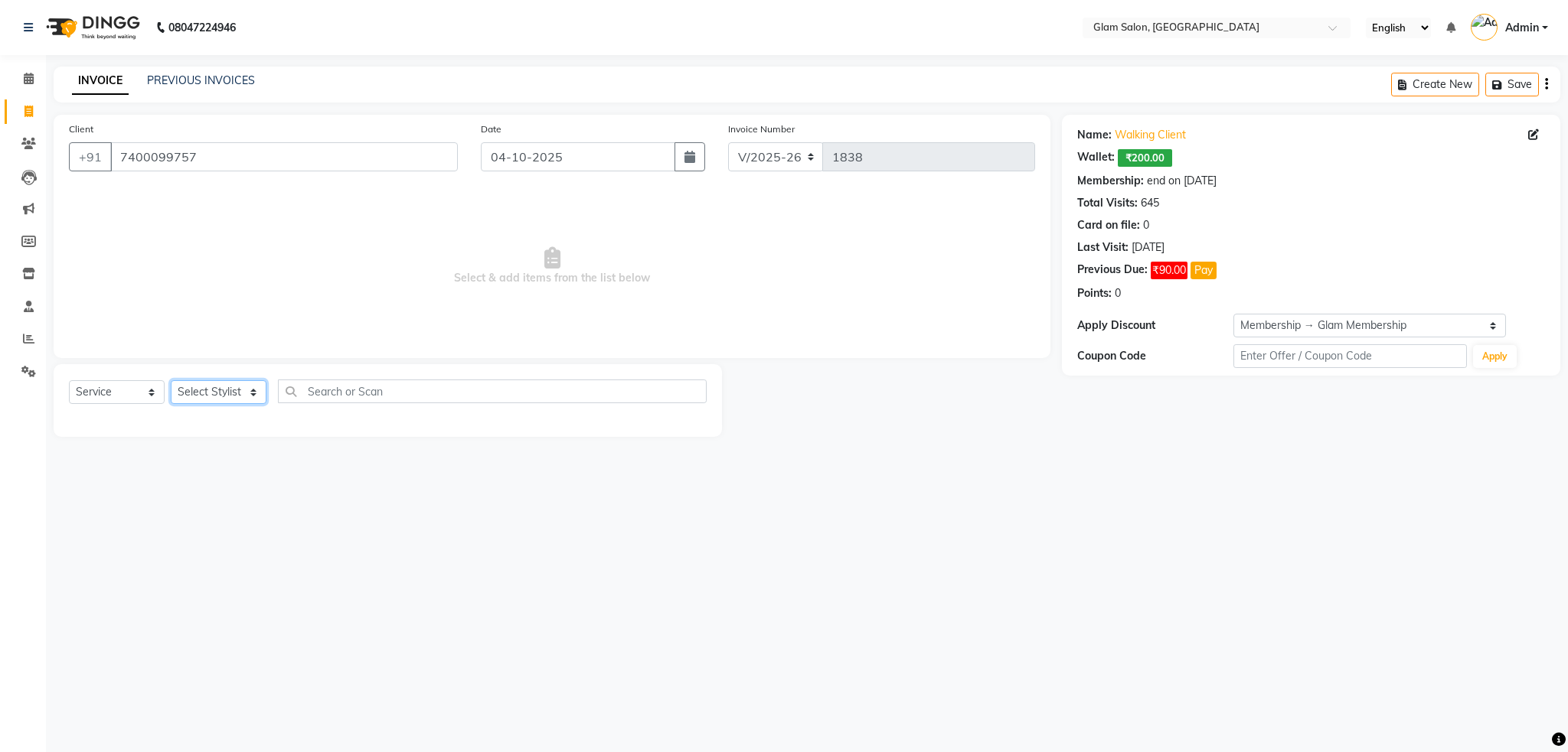
click at [231, 386] on select "Select Stylist Akshay [PERSON_NAME] [PERSON_NAME] [PERSON_NAME] [PERSON_NAME]" at bounding box center [219, 392] width 96 height 24
click at [267, 152] on input "7400099757" at bounding box center [284, 157] width 347 height 29
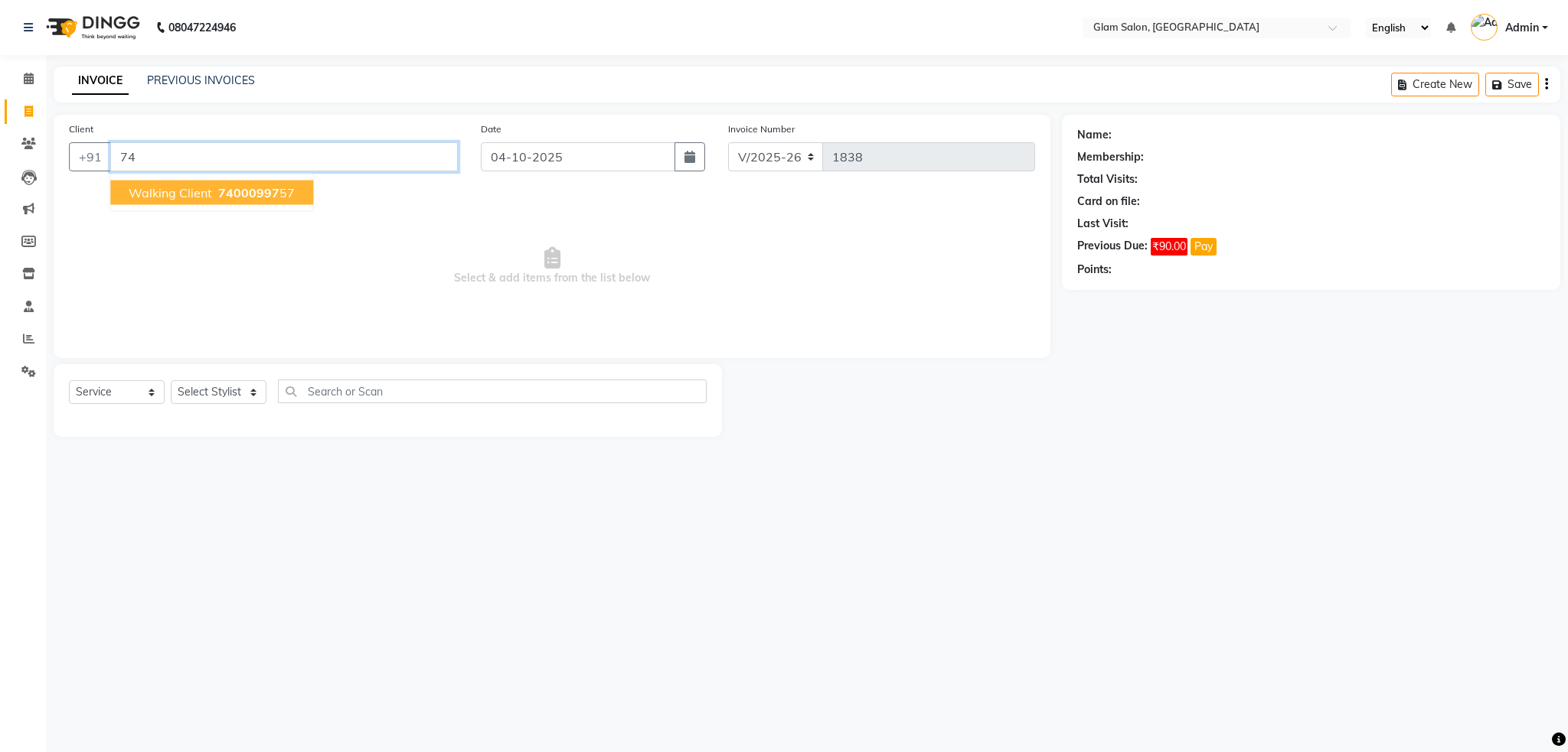
type input "7"
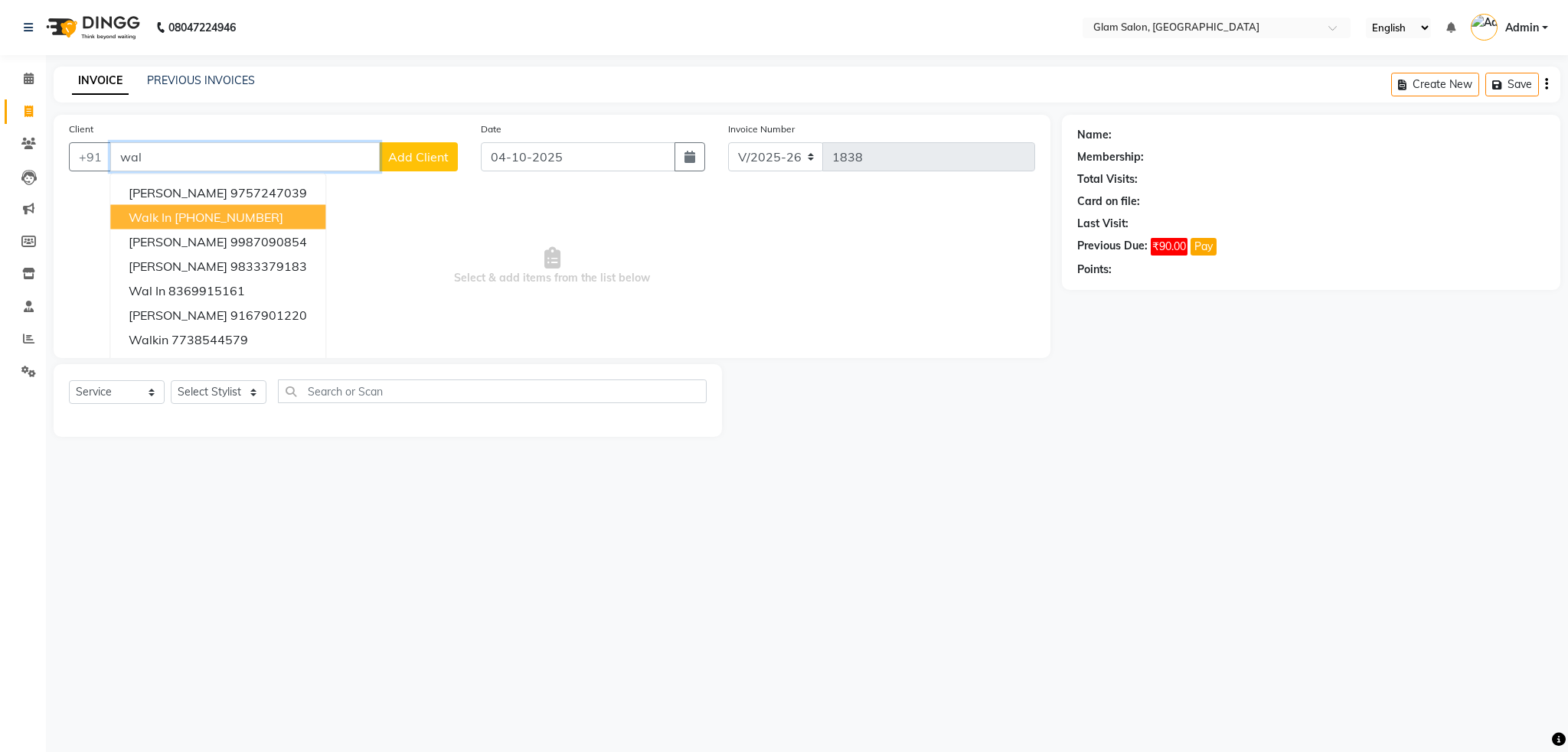
click at [219, 214] on ngb-highlight "[PHONE_NUMBER]" at bounding box center [229, 217] width 109 height 15
type input "12330000000"
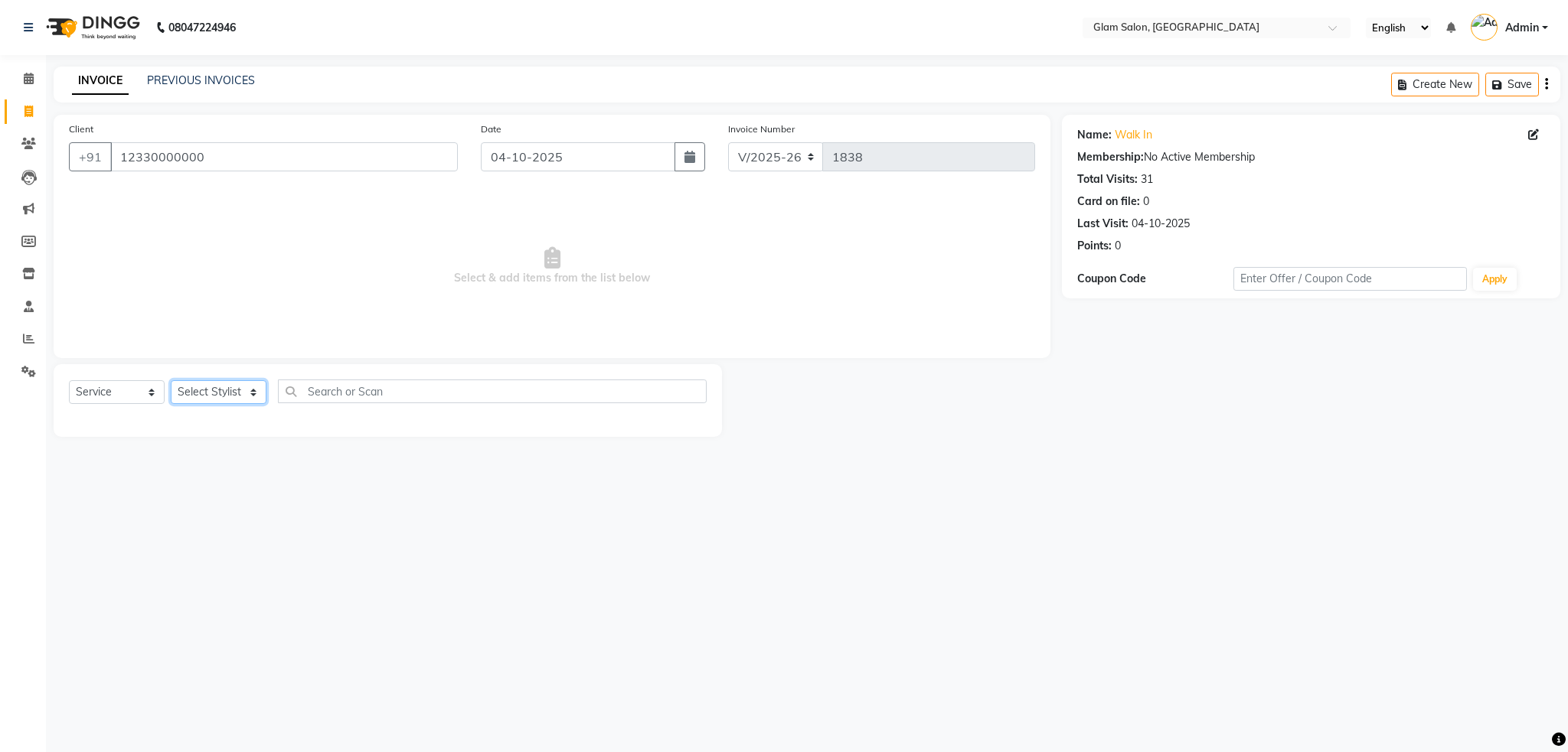
click at [231, 396] on select "Select Stylist Akshay [PERSON_NAME] [PERSON_NAME] [PERSON_NAME] [PERSON_NAME]" at bounding box center [219, 392] width 96 height 24
select select "91622"
click at [170, 381] on select "Select Stylist Akshay [PERSON_NAME] [PERSON_NAME] [PERSON_NAME] [PERSON_NAME]" at bounding box center [219, 392] width 96 height 24
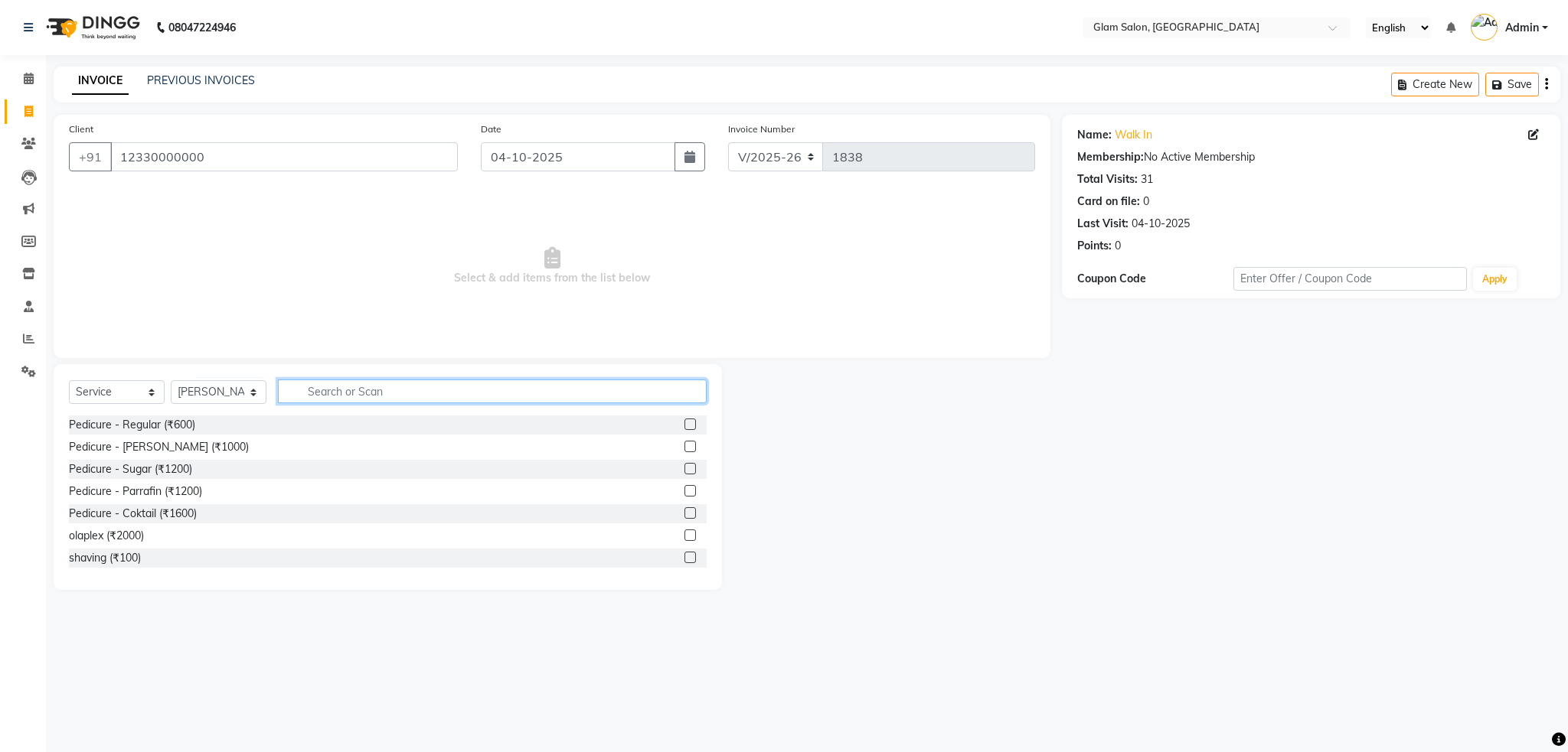
click at [389, 386] on input "text" at bounding box center [492, 391] width 429 height 24
type input "200"
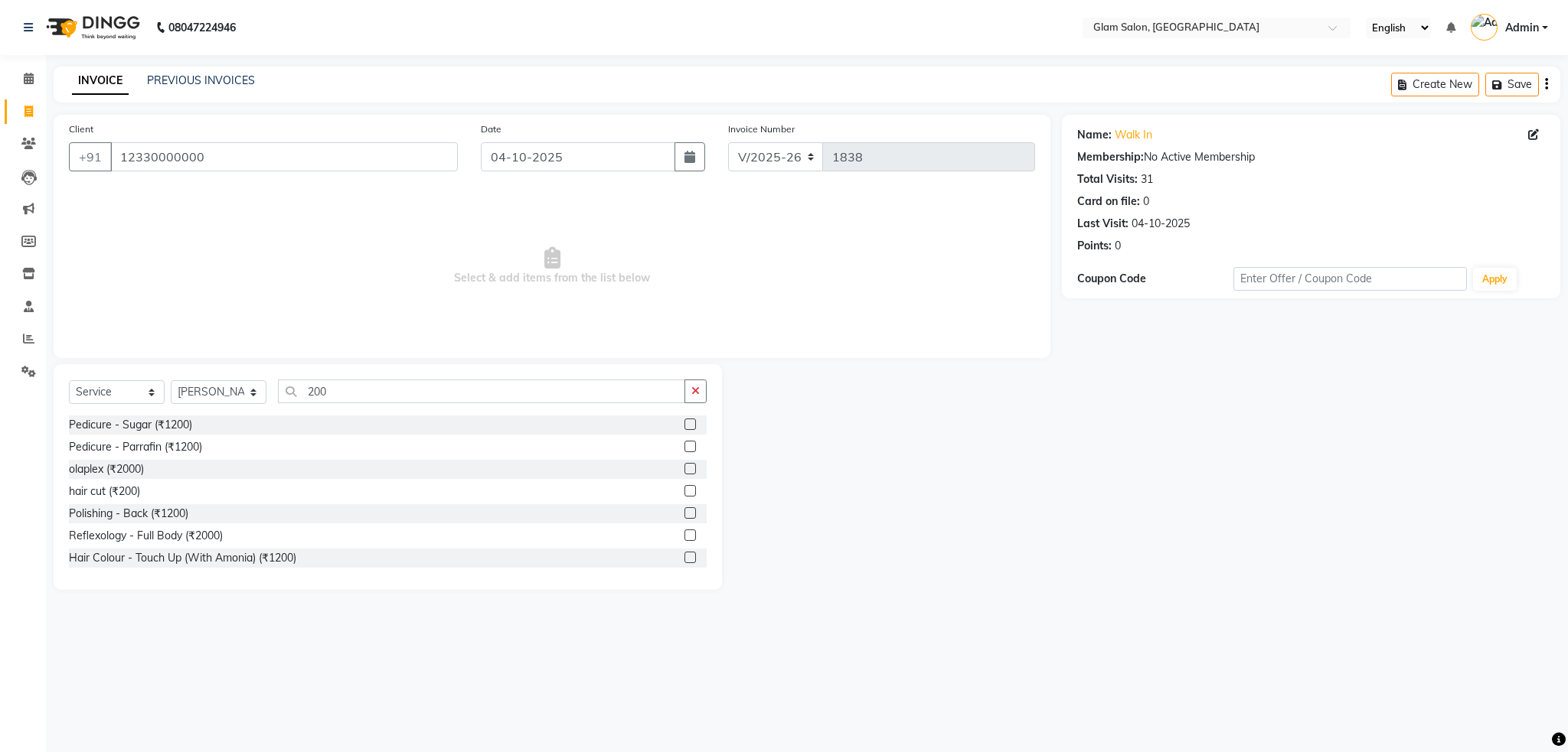
click at [684, 488] on label at bounding box center [690, 490] width 11 height 11
click at [684, 488] on input "checkbox" at bounding box center [689, 491] width 10 height 10
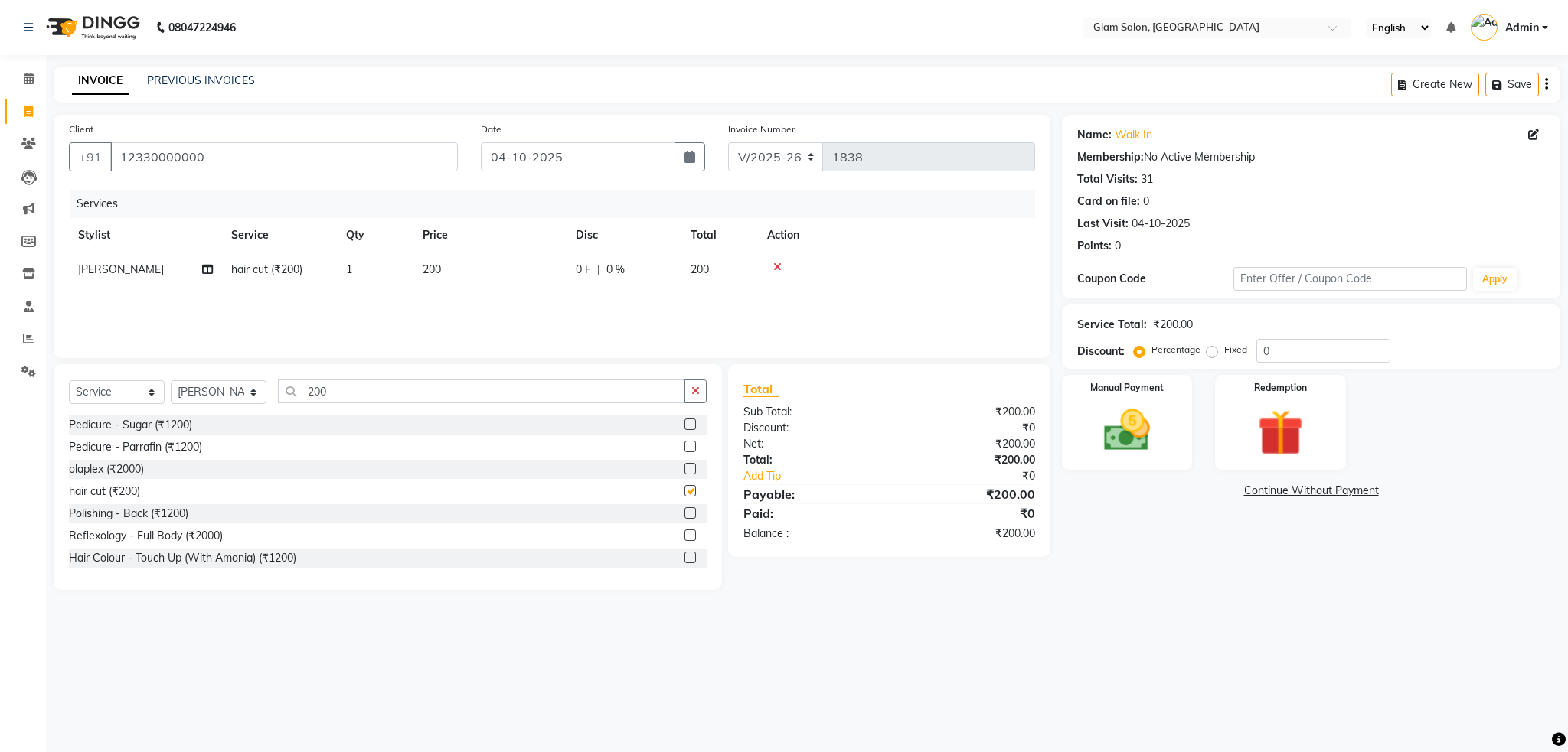
checkbox input "false"
click at [1095, 440] on img at bounding box center [1127, 430] width 78 height 55
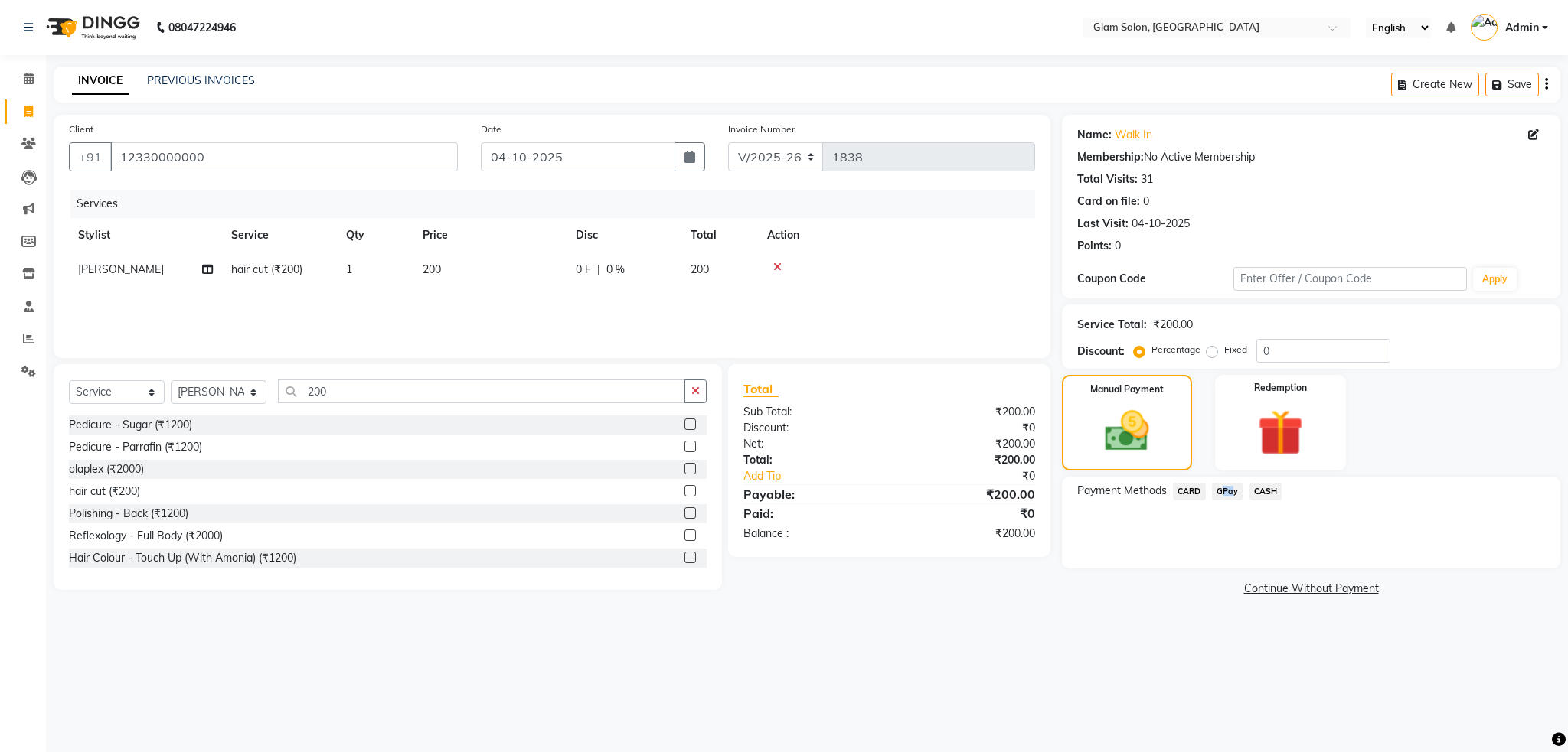
drag, startPoint x: 1229, startPoint y: 481, endPoint x: 1227, endPoint y: 488, distance: 7.3
click at [1227, 488] on div "Payment Methods CARD GPay CASH" at bounding box center [1311, 522] width 499 height 92
click at [1227, 488] on span "GPay" at bounding box center [1227, 492] width 31 height 18
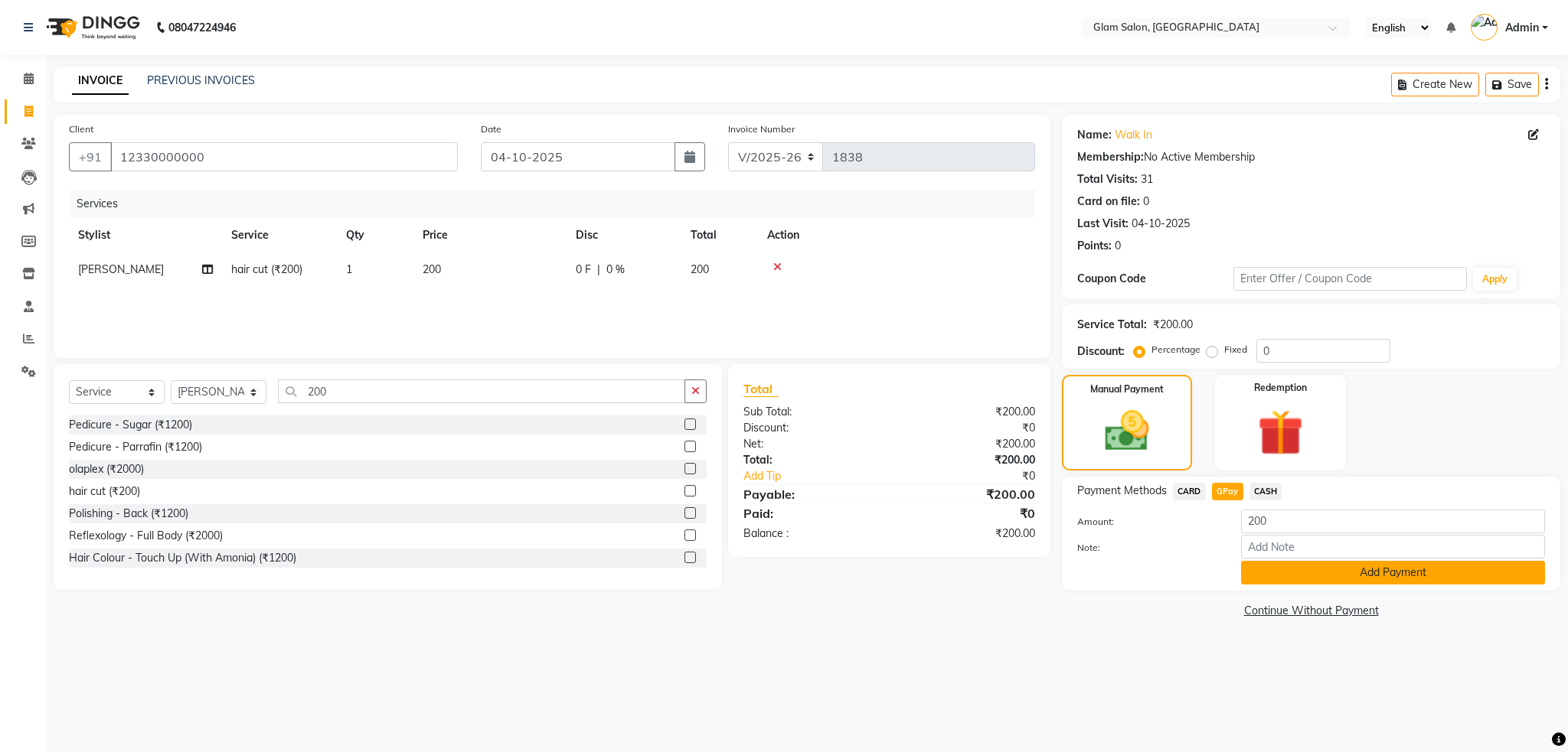
click at [1293, 581] on button "Add Payment" at bounding box center [1393, 573] width 304 height 24
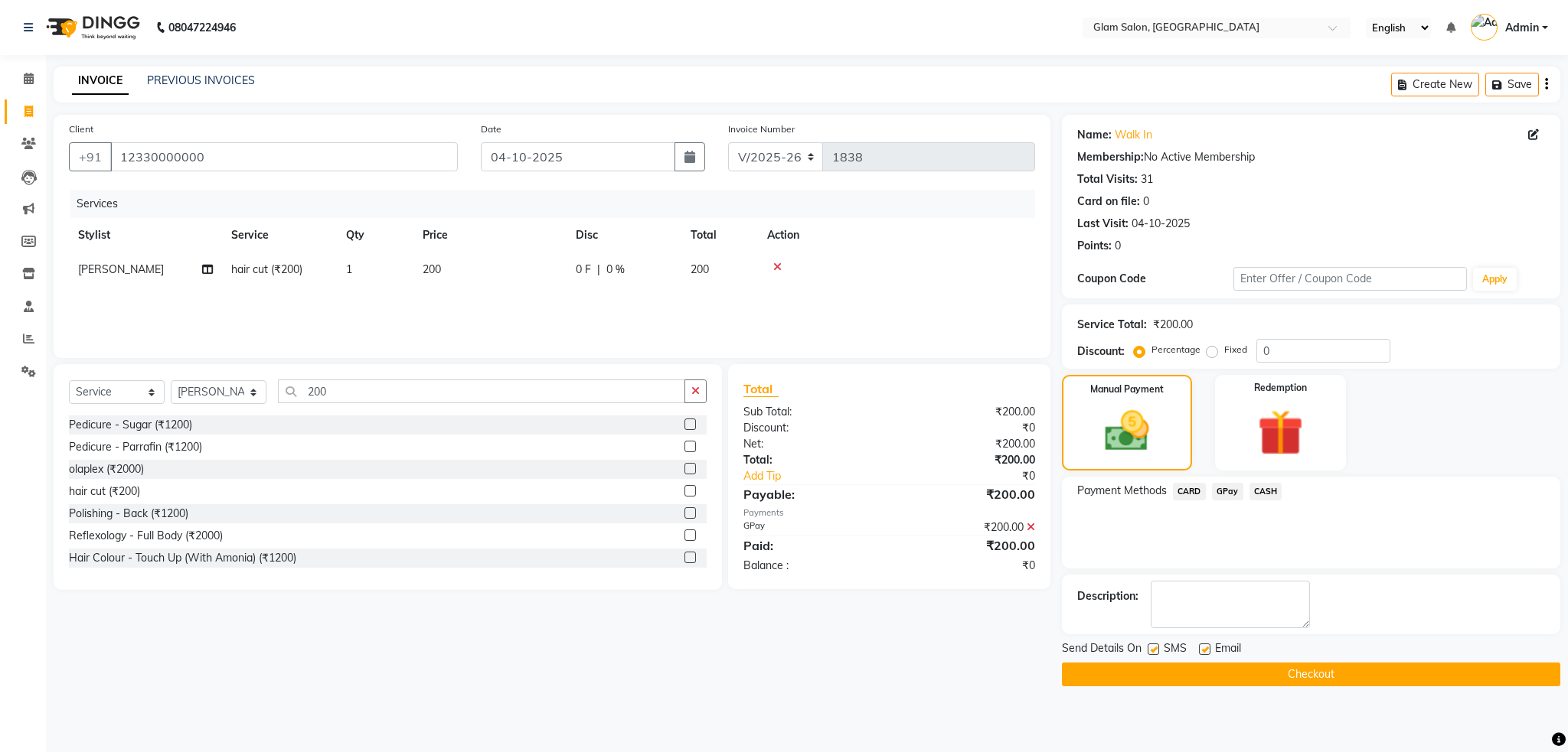
click at [1206, 646] on label at bounding box center [1205, 649] width 11 height 11
click at [1206, 646] on input "checkbox" at bounding box center [1204, 650] width 10 height 10
checkbox input "false"
click at [1146, 648] on div "Send Details On SMS Email" at bounding box center [1311, 650] width 499 height 19
click at [1152, 650] on label at bounding box center [1153, 649] width 11 height 11
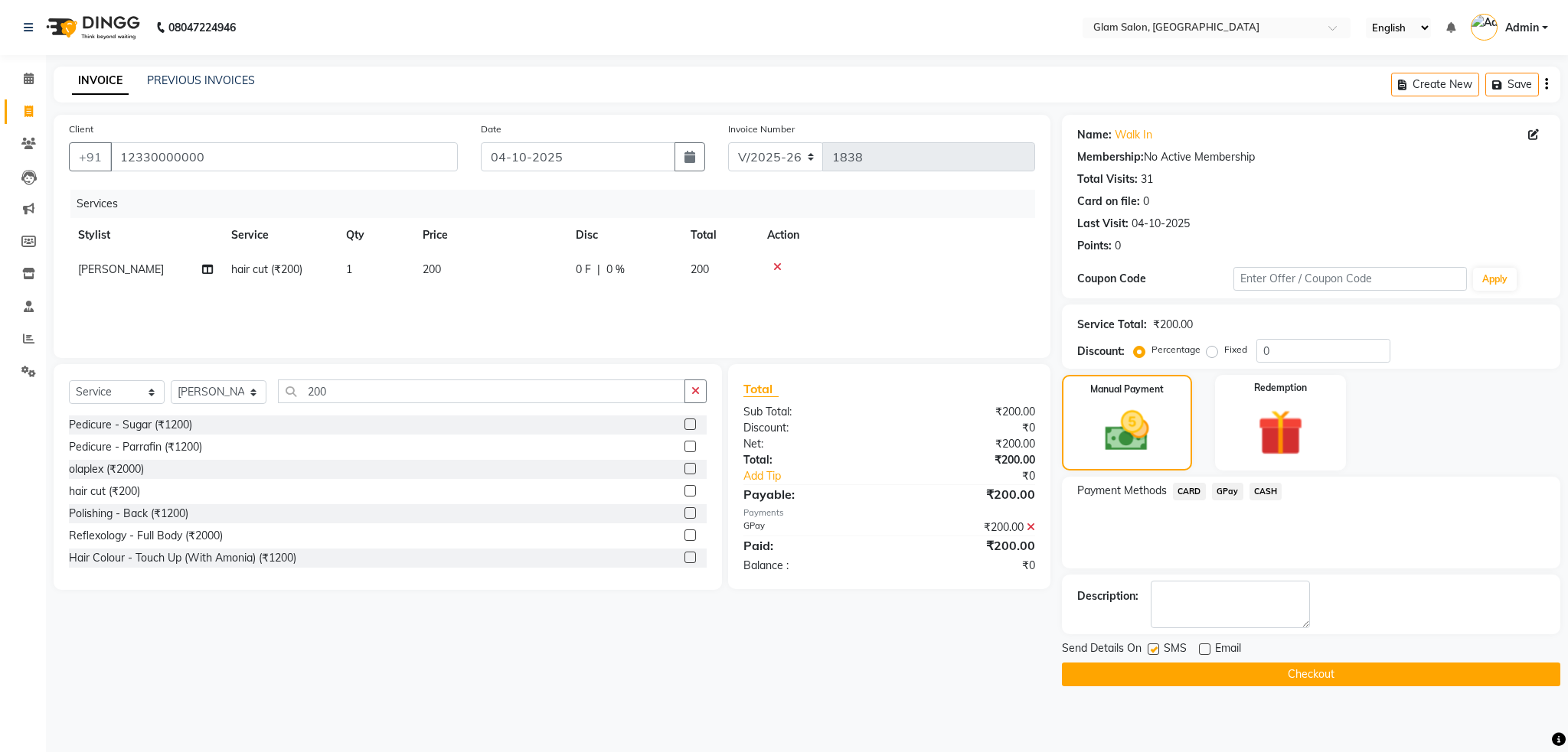
click at [1152, 650] on input "checkbox" at bounding box center [1153, 650] width 10 height 10
checkbox input "false"
click at [1140, 669] on button "Checkout" at bounding box center [1311, 674] width 499 height 24
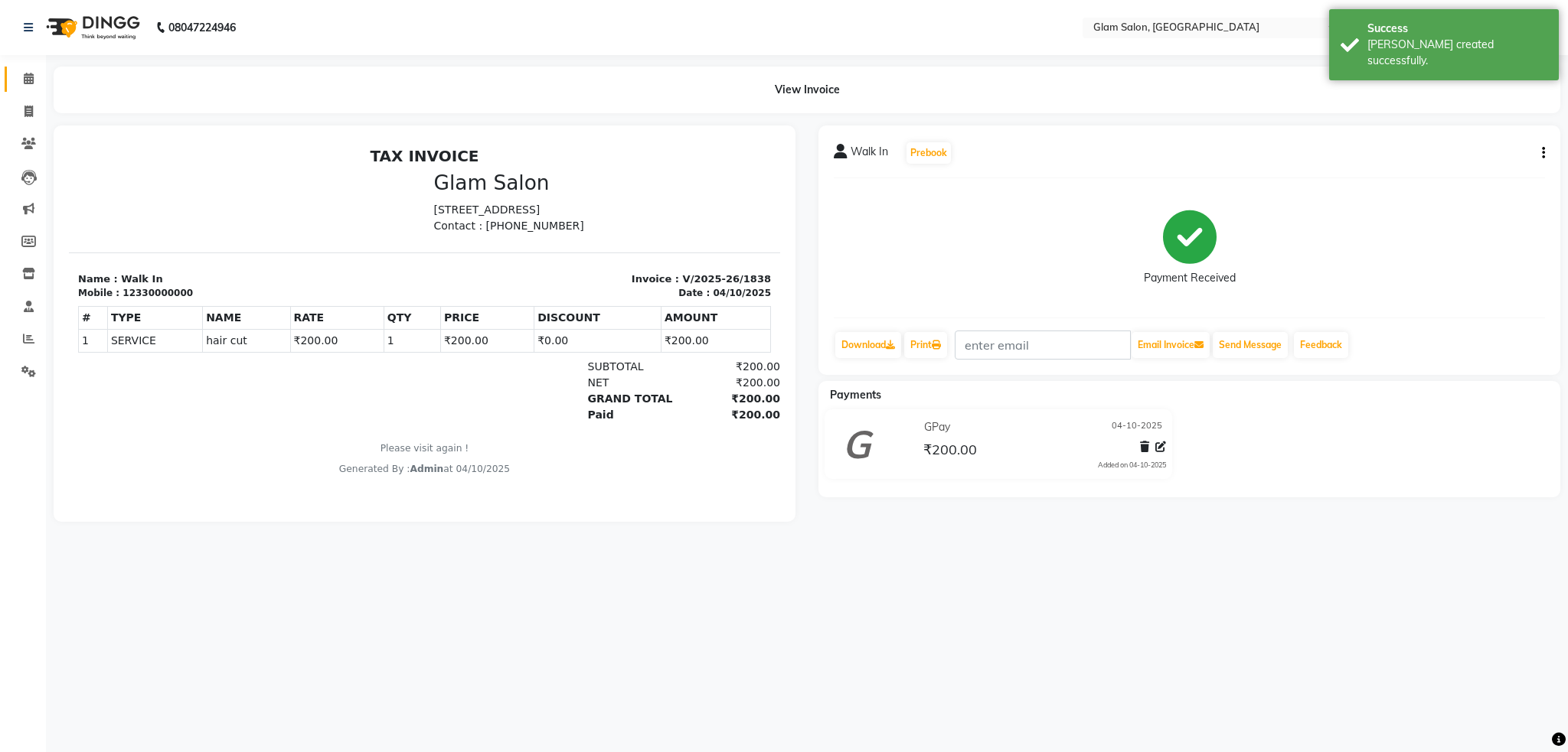
click at [20, 89] on link "Calendar" at bounding box center [23, 79] width 37 height 26
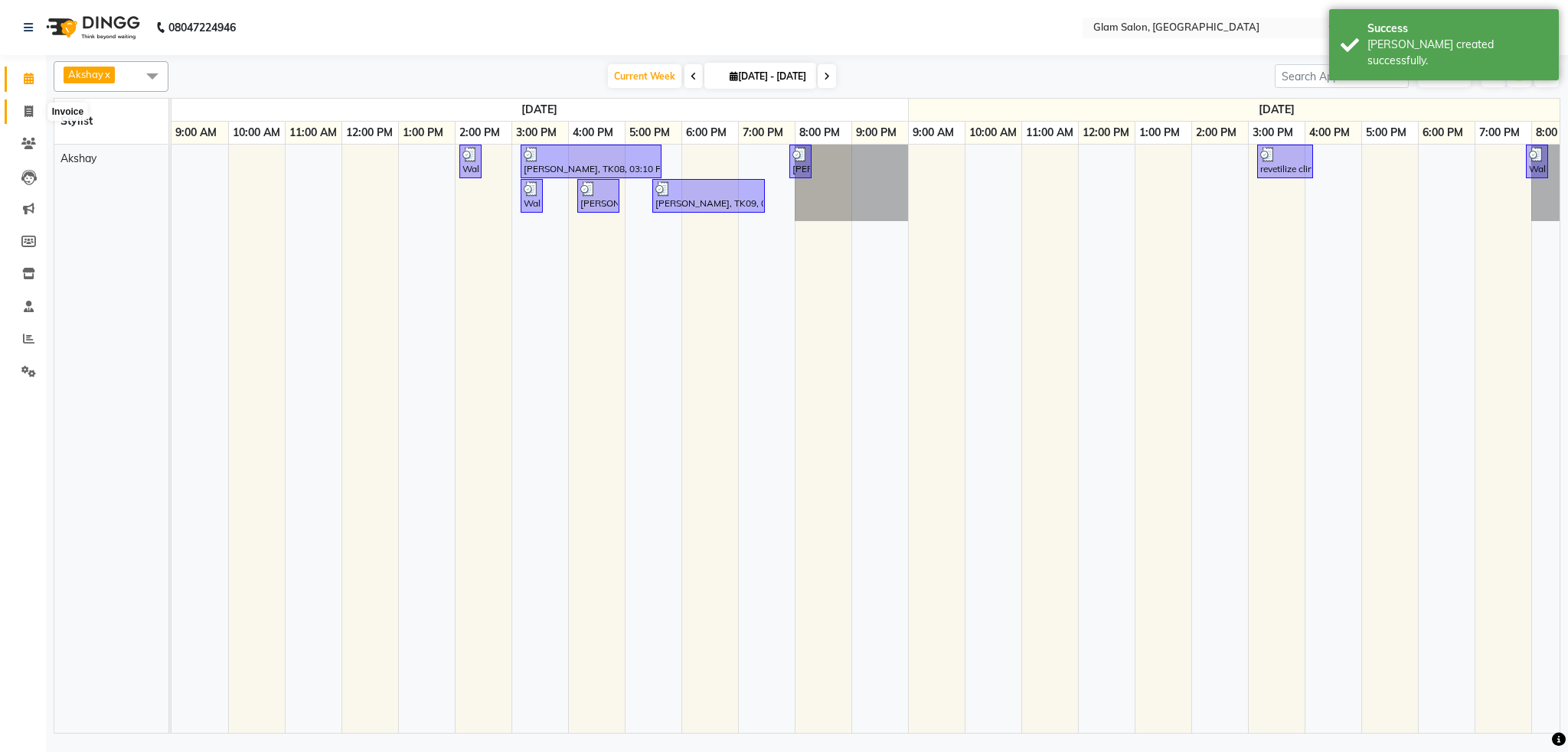
click at [34, 105] on span at bounding box center [28, 112] width 26 height 18
select select "5447"
select select "service"
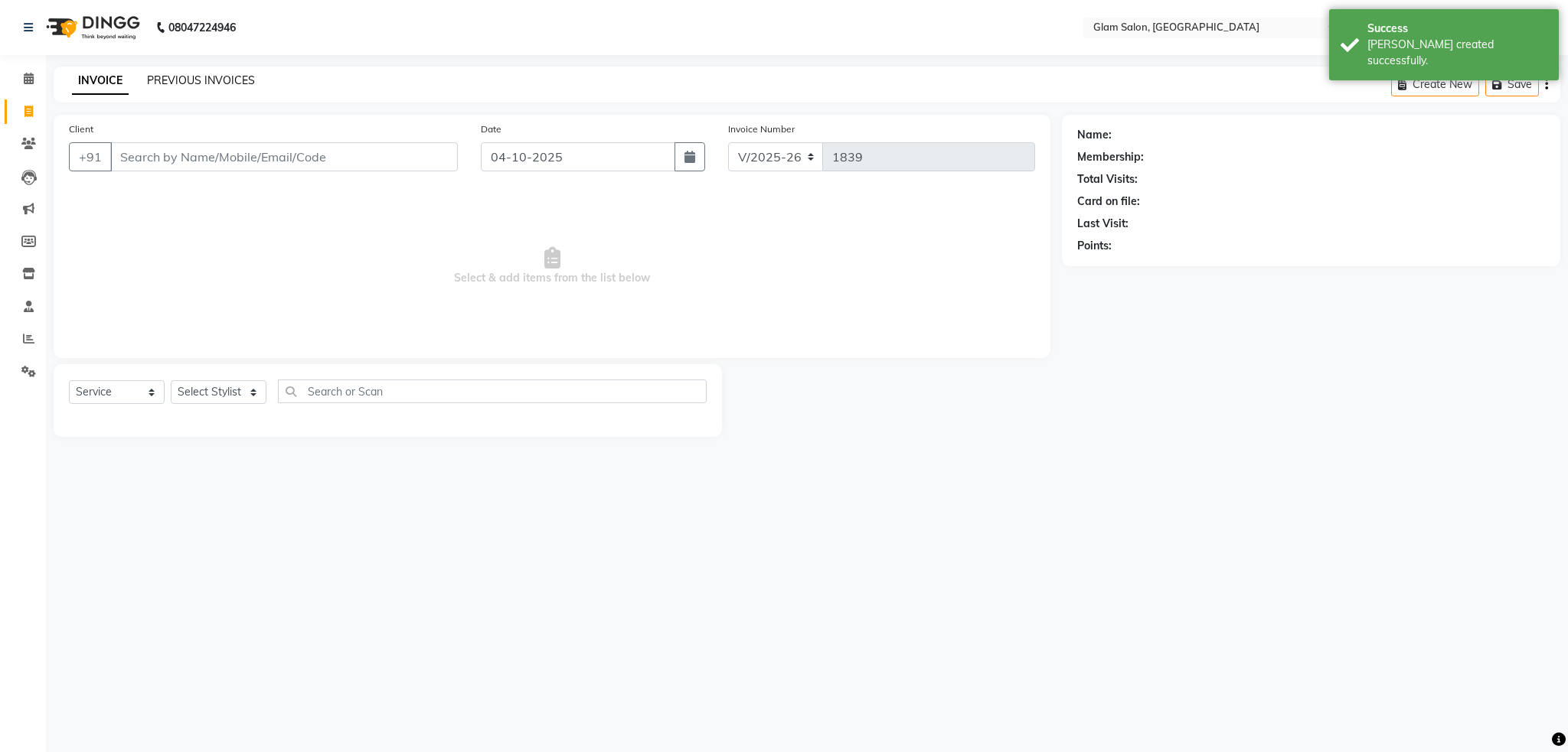
click at [173, 86] on link "PREVIOUS INVOICES" at bounding box center [201, 80] width 108 height 14
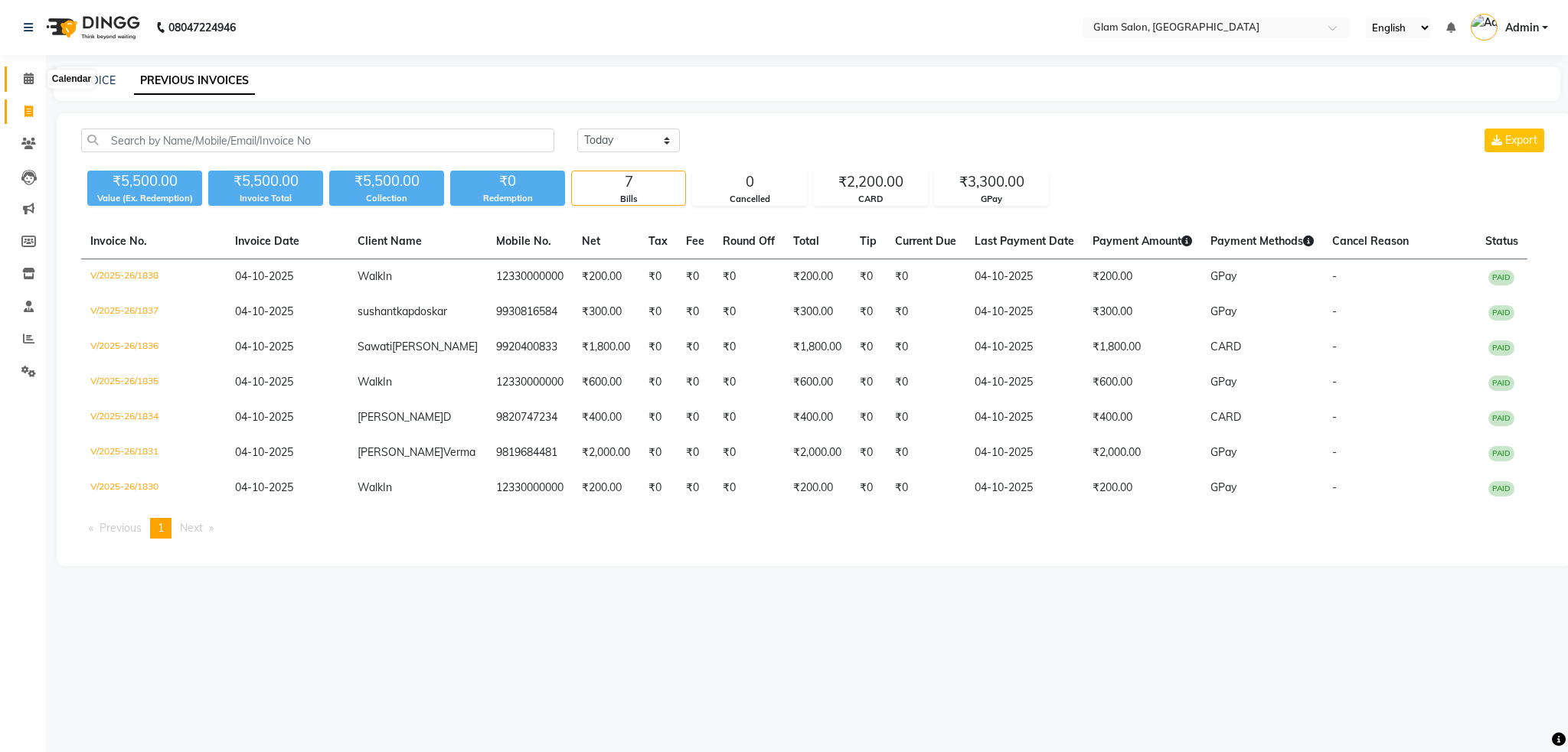
click at [35, 78] on span at bounding box center [28, 79] width 26 height 18
